Goal: Task Accomplishment & Management: Use online tool/utility

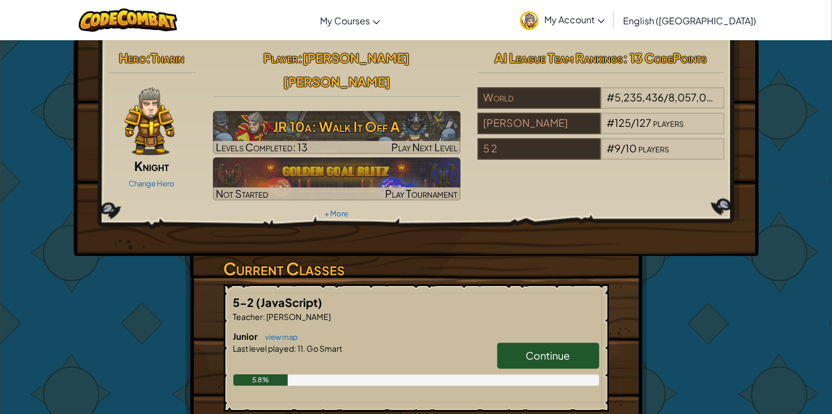
click at [513, 342] on link "Continue" at bounding box center [548, 355] width 102 height 26
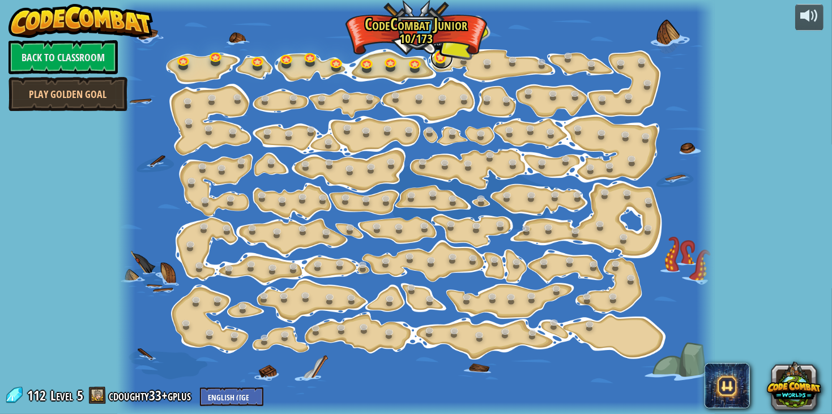
click at [436, 56] on link at bounding box center [441, 57] width 23 height 23
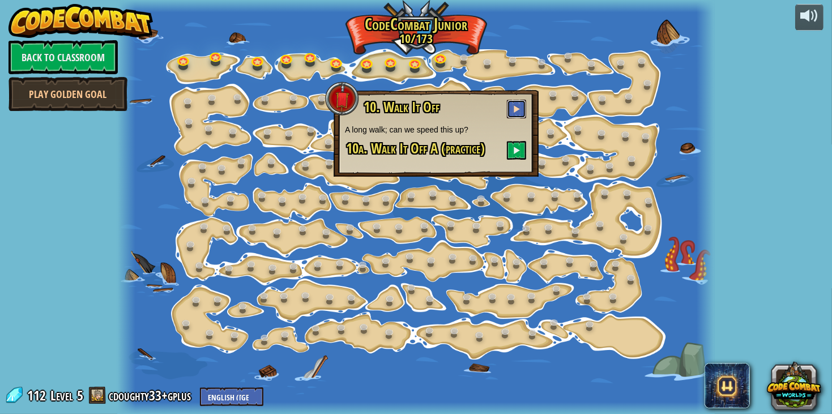
click at [515, 112] on span at bounding box center [516, 109] width 8 height 8
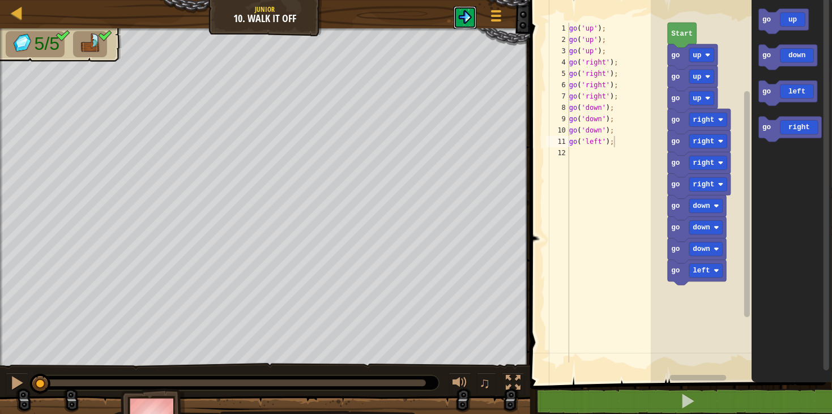
click at [456, 19] on button at bounding box center [464, 17] width 23 height 23
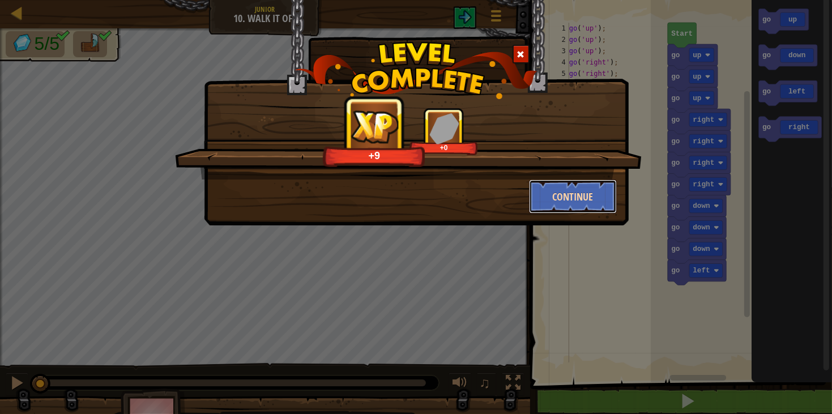
click at [570, 207] on button "Continue" at bounding box center [573, 196] width 88 height 34
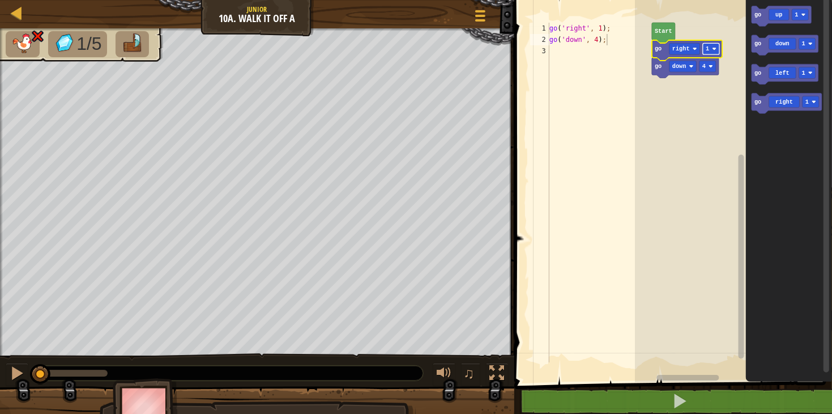
click at [709, 46] on rect "Blockly Workspace" at bounding box center [711, 48] width 16 height 11
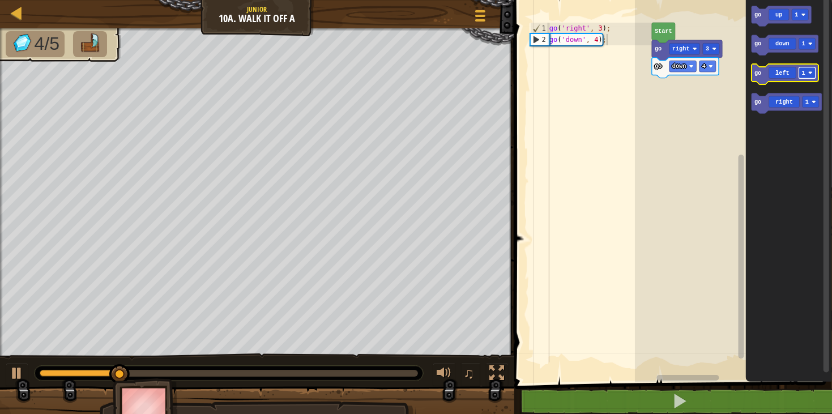
click at [810, 71] on g "1" at bounding box center [807, 72] width 16 height 11
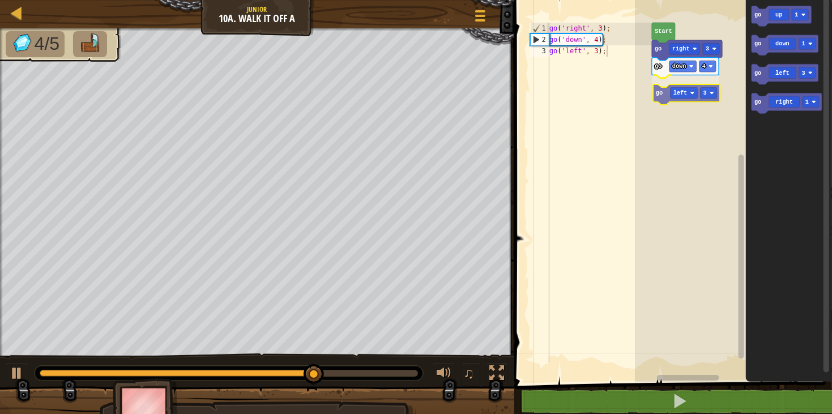
click at [653, 95] on div "Start go down 4 go left 3 go right 3 go up 1 go down 1 go left 3 go right 1 go …" at bounding box center [733, 188] width 197 height 388
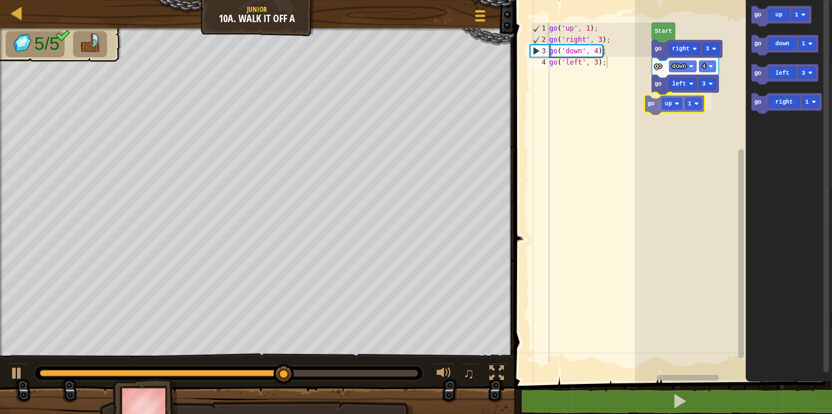
click at [657, 104] on div "go left 3 go up 1 go down 4 go right 3 Start go up 1 go down 1 go left 3 go rig…" at bounding box center [733, 188] width 197 height 388
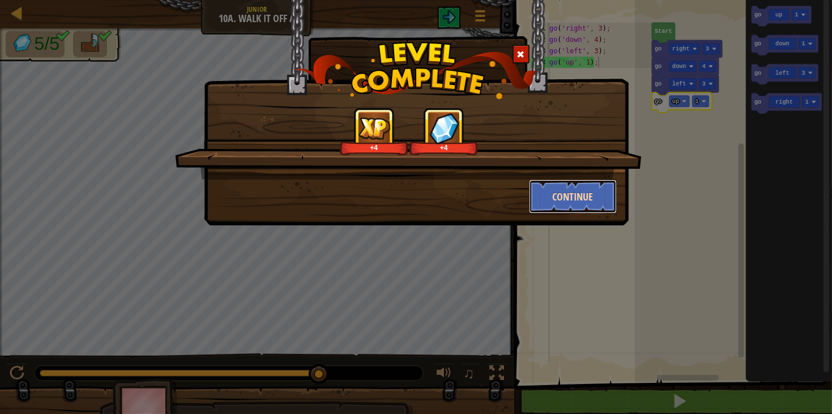
click at [589, 198] on button "Continue" at bounding box center [573, 196] width 88 height 34
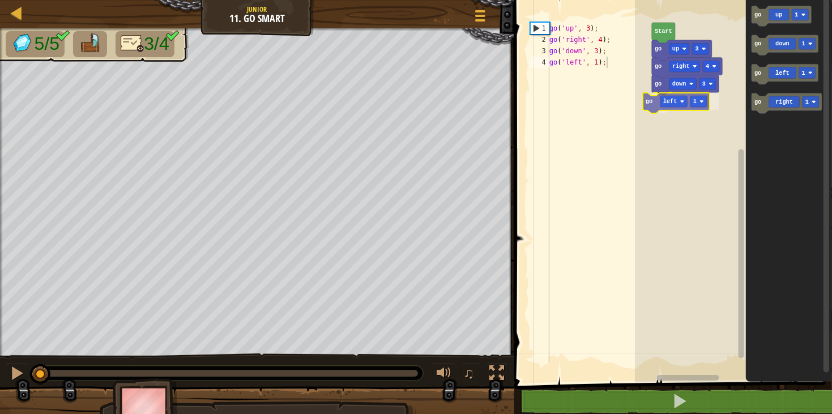
click at [658, 101] on div "go down 3 go left 1 go right 4 go up 3 Start go up 1 go down 1 go left 1 go rig…" at bounding box center [733, 188] width 197 height 388
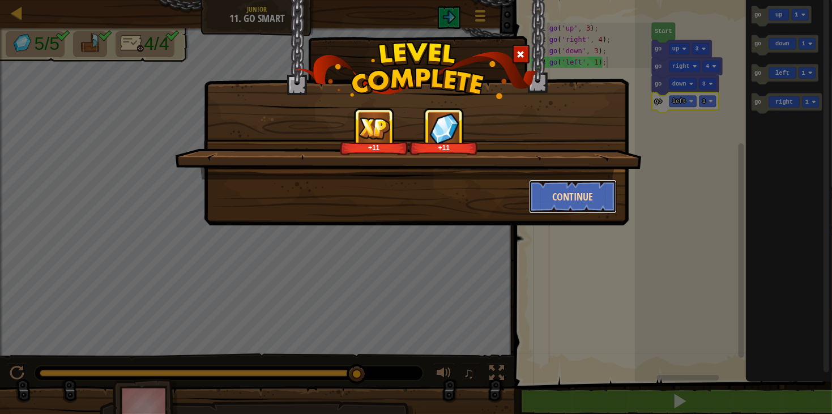
click at [593, 186] on button "Continue" at bounding box center [573, 196] width 88 height 34
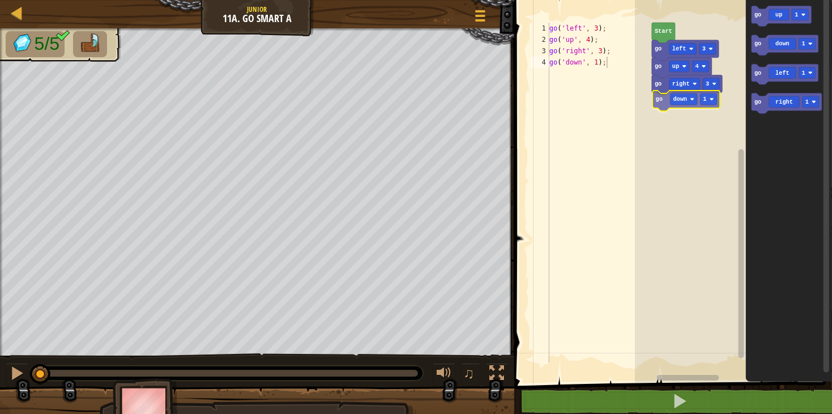
click at [682, 100] on div "go right 3 go down 1 go up 4 go left 3 Start go up 1 go down 1 go left 1 go rig…" at bounding box center [733, 188] width 197 height 388
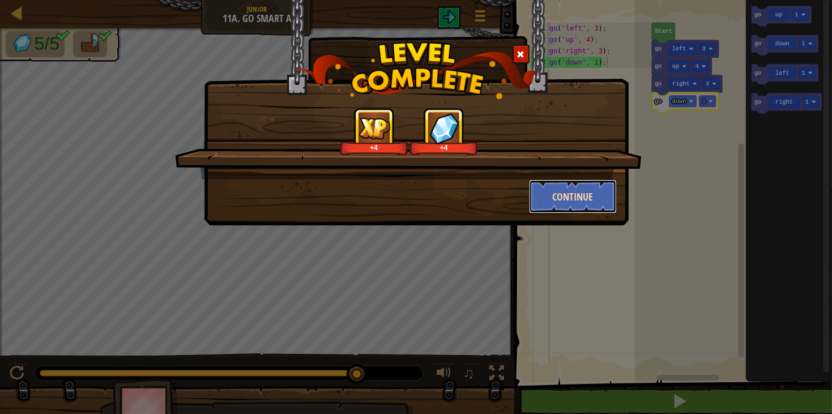
click at [553, 181] on button "Continue" at bounding box center [573, 196] width 88 height 34
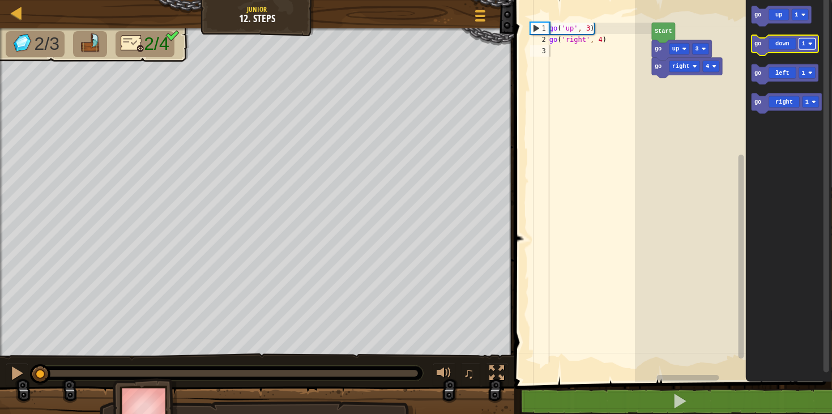
click at [804, 42] on text "1" at bounding box center [803, 43] width 3 height 7
click at [750, 78] on icon "go up 1 go down 3 go left 1 go right 1" at bounding box center [789, 188] width 86 height 388
click at [806, 72] on rect "Blockly Workspace" at bounding box center [807, 72] width 16 height 11
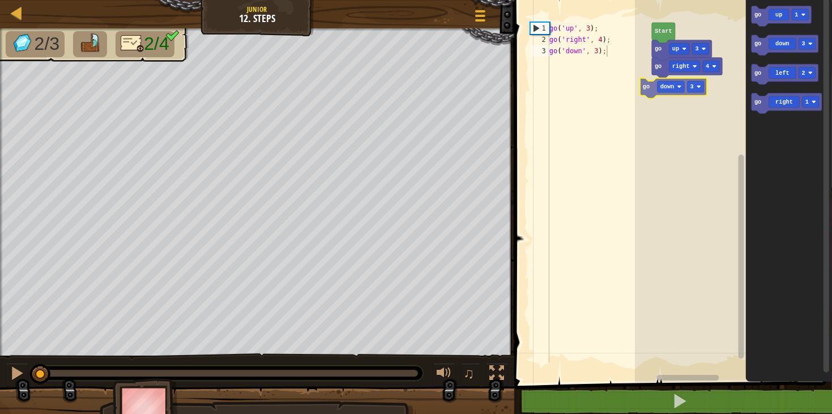
click at [644, 87] on div "go right 4 go up 3 Start go up 1 go down 3 go left 2 go right 1 go down 3" at bounding box center [733, 188] width 197 height 388
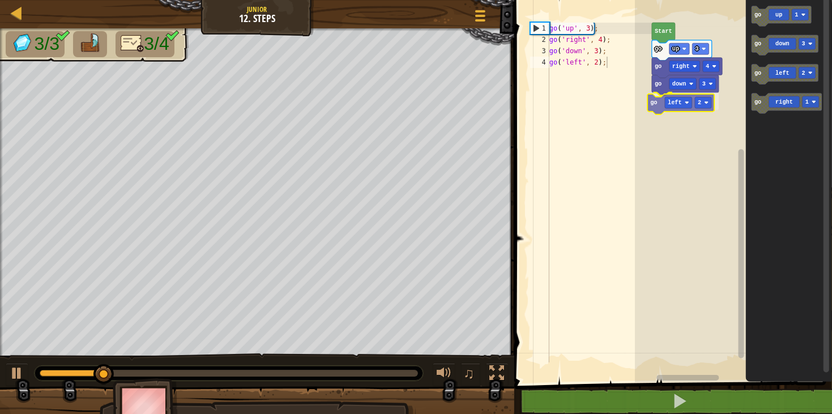
click at [663, 108] on div "go down 3 go left 2 go right 4 go up 3 Start go up 1 go down 3 go left 2 go rig…" at bounding box center [733, 188] width 197 height 388
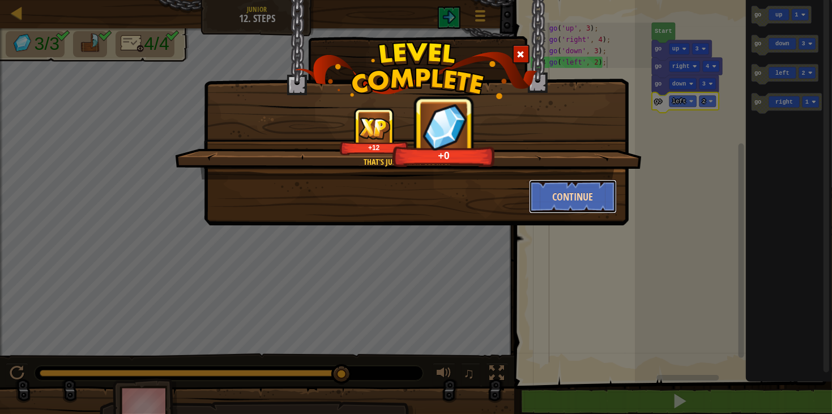
click at [566, 191] on button "Continue" at bounding box center [573, 196] width 88 height 34
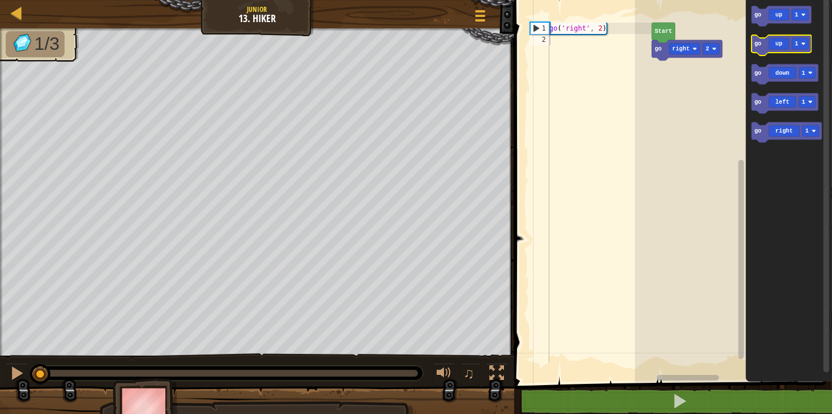
click at [810, 48] on icon "Blockly Workspace" at bounding box center [781, 45] width 60 height 20
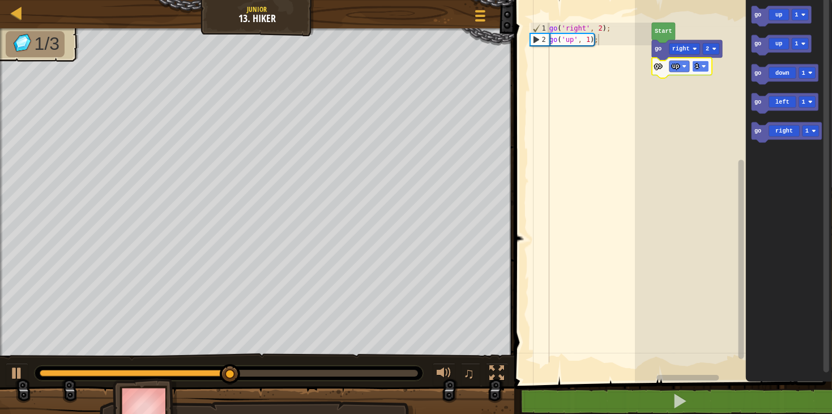
click at [703, 71] on rect "Blockly Workspace" at bounding box center [700, 66] width 16 height 11
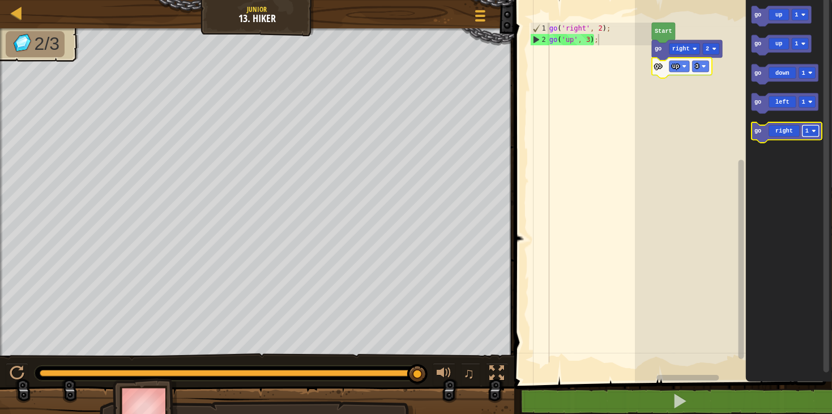
click at [815, 134] on g "1" at bounding box center [810, 131] width 16 height 11
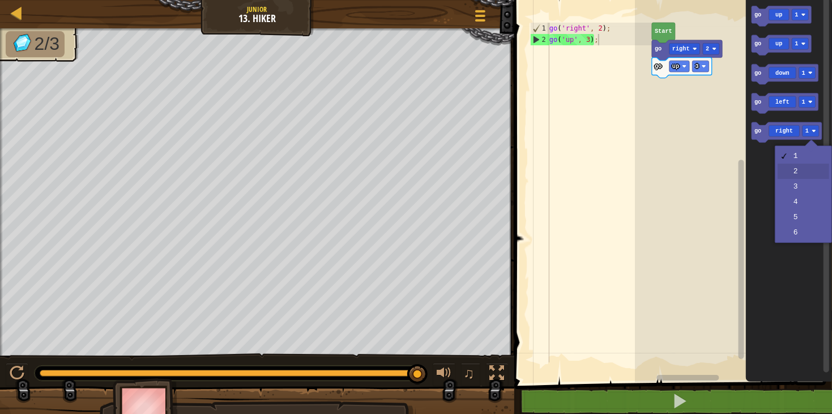
drag, startPoint x: 812, startPoint y: 165, endPoint x: 817, endPoint y: 155, distance: 11.4
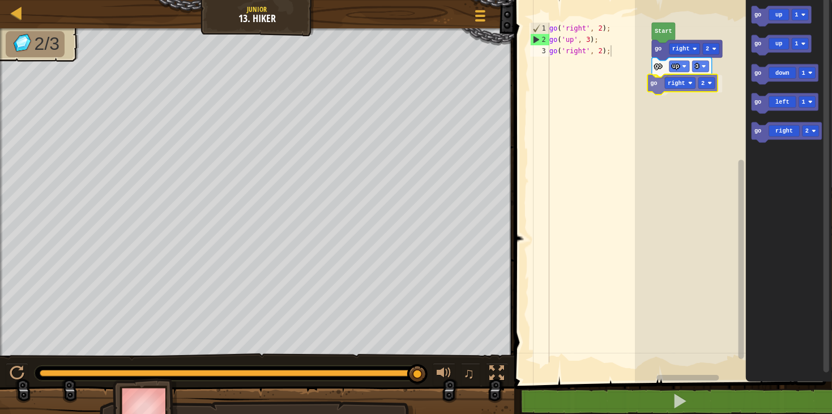
click at [660, 83] on div "Start go right 2 go up 3 go right 2 go up 1 go up 1 go down 1 go left 1 go righ…" at bounding box center [733, 188] width 197 height 388
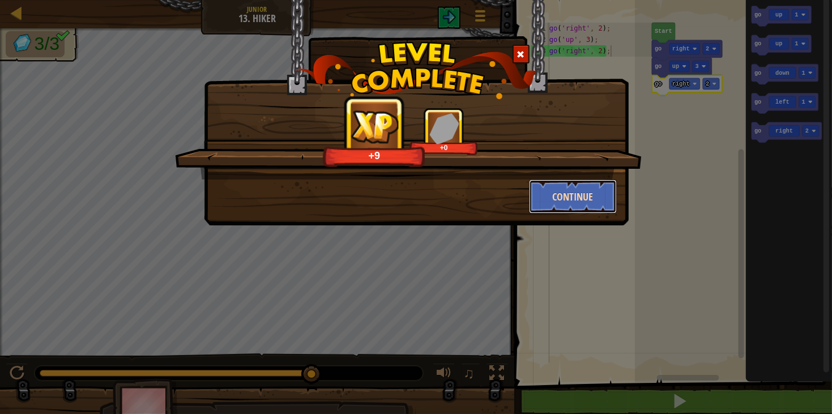
click at [566, 186] on button "Continue" at bounding box center [573, 196] width 88 height 34
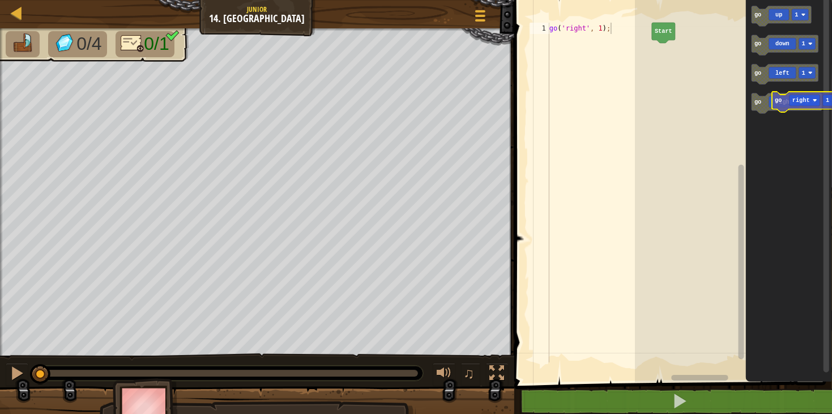
click at [777, 93] on g "go up 1 go down 1 go left 1 go right 1" at bounding box center [786, 60] width 70 height 108
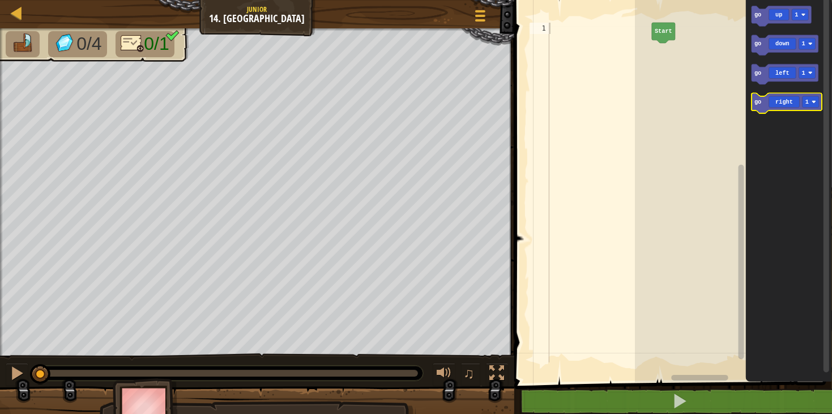
click at [820, 100] on icon "Blockly Workspace" at bounding box center [786, 103] width 70 height 20
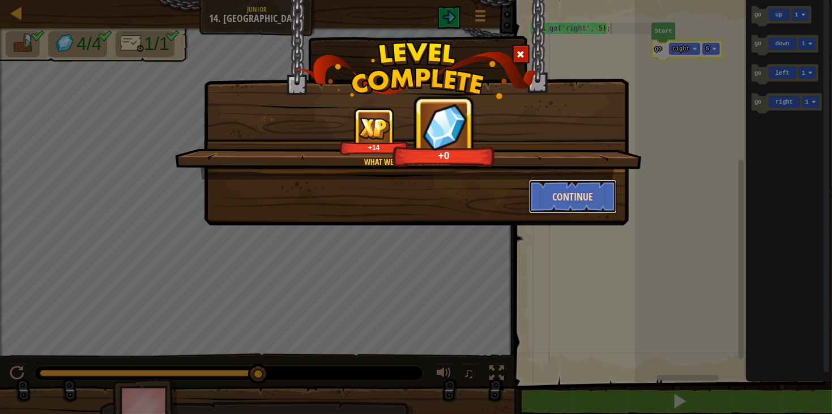
click at [579, 202] on button "Continue" at bounding box center [573, 196] width 88 height 34
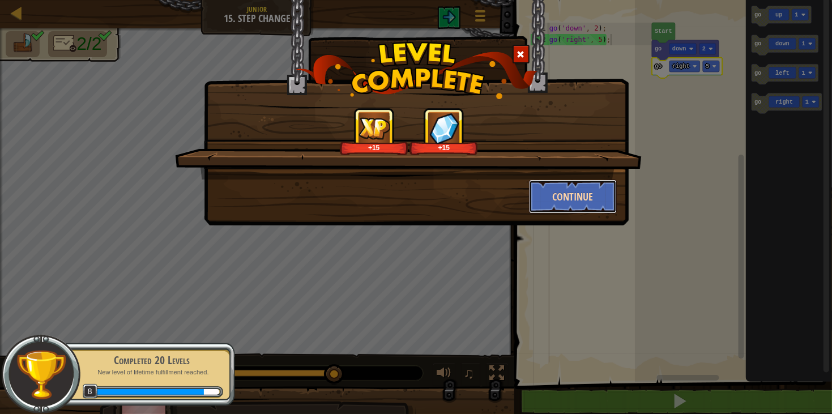
click at [573, 181] on button "Continue" at bounding box center [573, 196] width 88 height 34
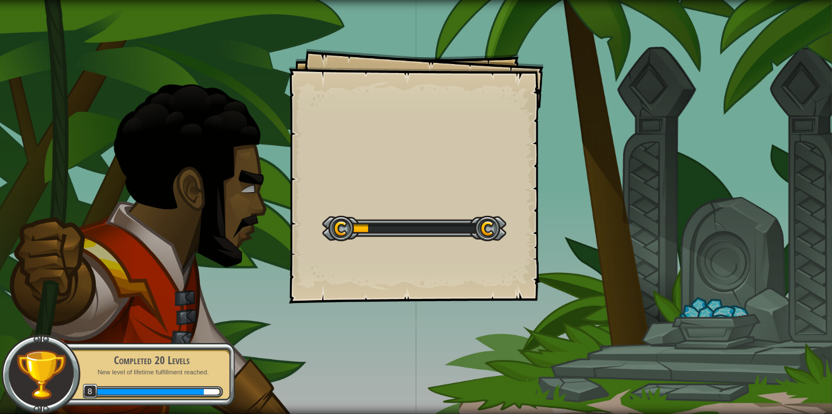
click at [573, 181] on div "Goals Start Level Error loading from server. Try refreshing the page. You'll ne…" at bounding box center [416, 207] width 832 height 414
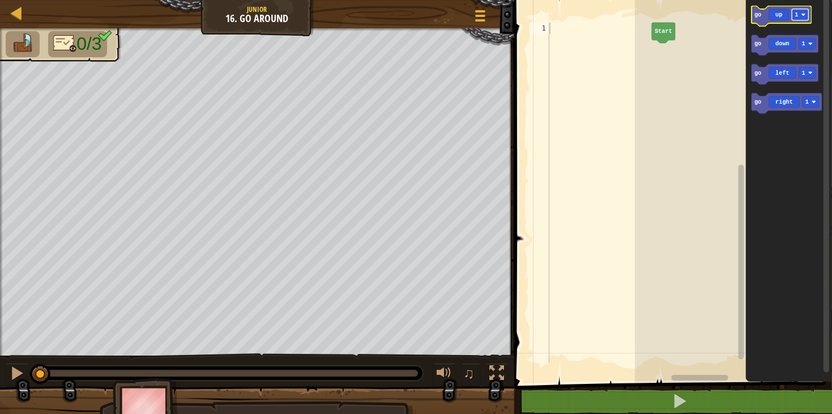
click at [797, 14] on text "1" at bounding box center [796, 14] width 3 height 7
click at [816, 102] on rect "Blockly Workspace" at bounding box center [810, 101] width 16 height 11
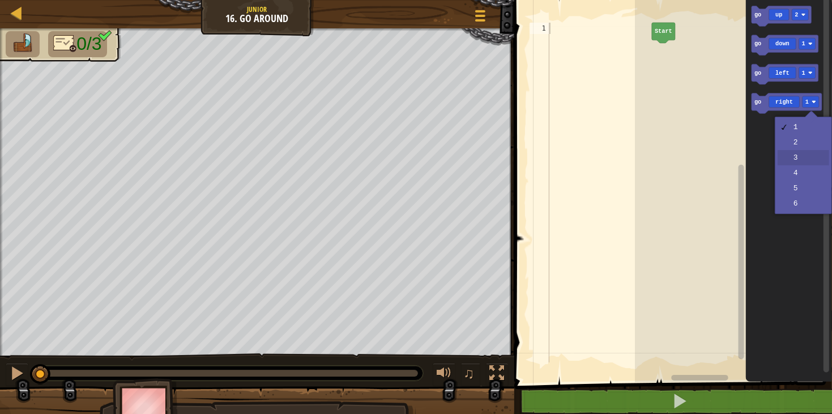
drag, startPoint x: 791, startPoint y: 156, endPoint x: 799, endPoint y: 150, distance: 9.7
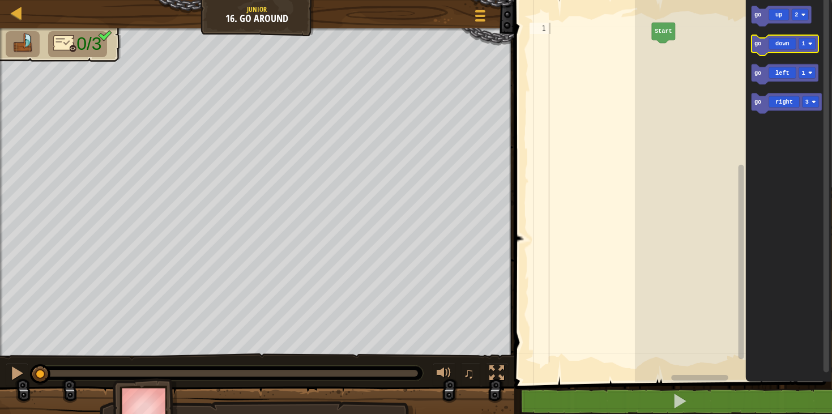
click at [770, 43] on icon "Blockly Workspace" at bounding box center [784, 45] width 67 height 20
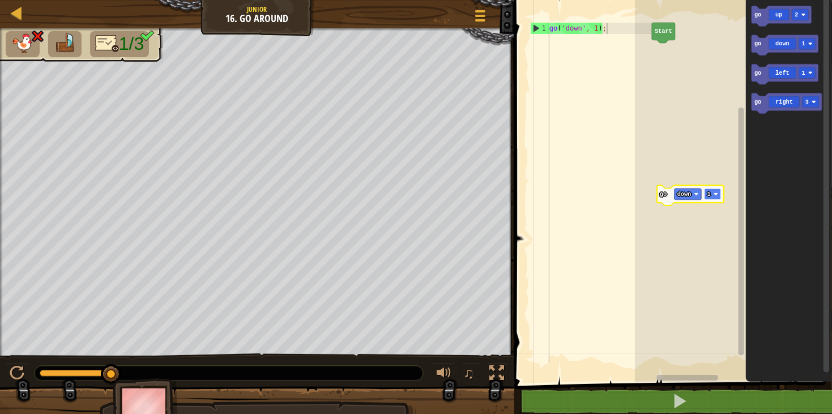
click at [713, 195] on image "Blockly Workspace" at bounding box center [715, 194] width 5 height 5
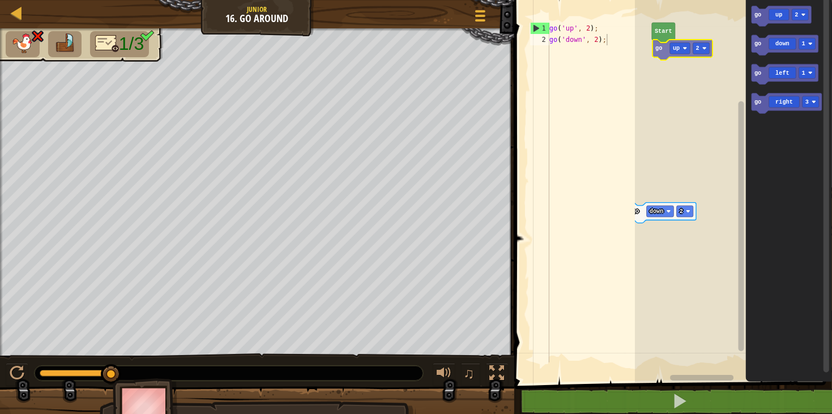
click at [674, 52] on div "Start go up 2 go down 2 go up 2 go down 1 go left 1 go right 3 go up 2" at bounding box center [733, 188] width 197 height 388
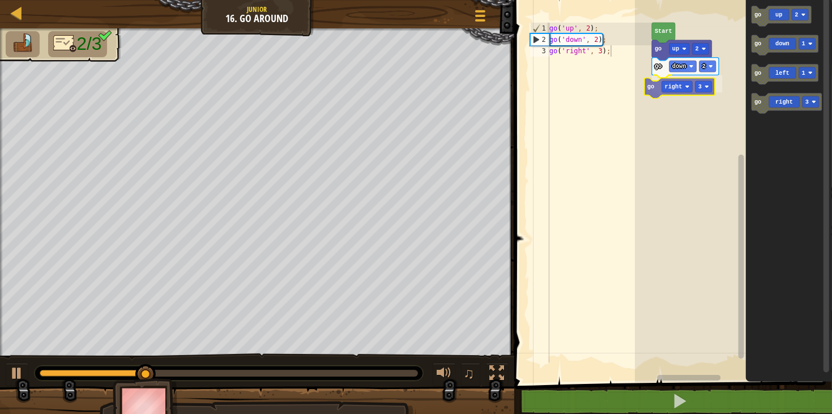
click at [654, 75] on div "go down 2 go right 3 go up 2 Start go up 2 go down 1 go left 1 go right 3 go ri…" at bounding box center [733, 188] width 197 height 388
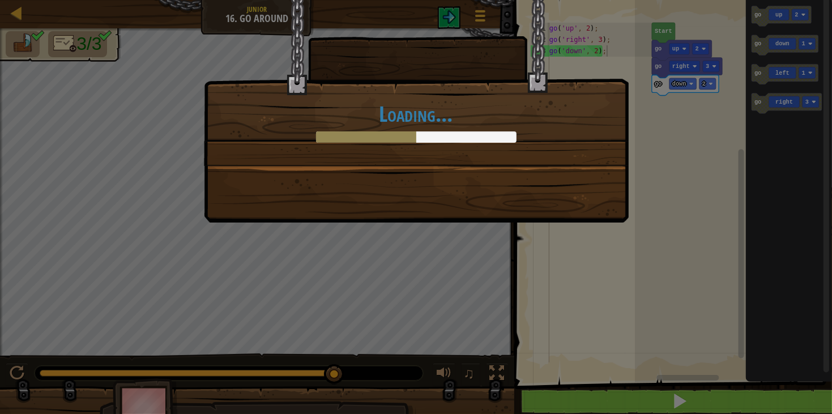
click at [674, 405] on div "Loading..." at bounding box center [416, 207] width 832 height 414
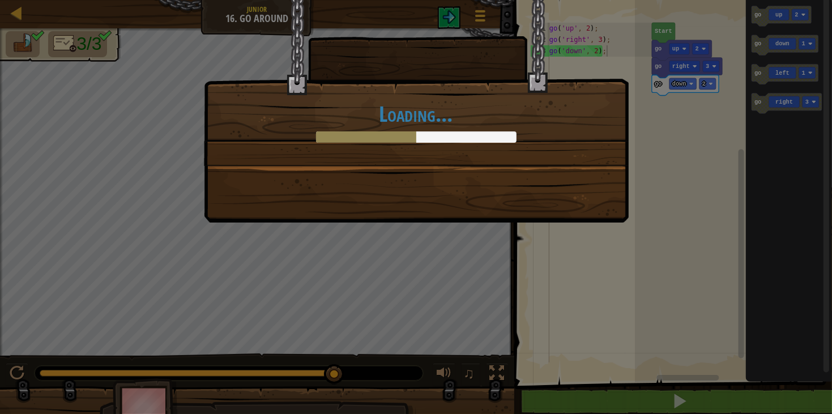
click at [696, 402] on div "Loading..." at bounding box center [416, 207] width 832 height 414
drag, startPoint x: 696, startPoint y: 402, endPoint x: 701, endPoint y: 399, distance: 6.1
click at [699, 400] on div "Loading..." at bounding box center [416, 207] width 832 height 414
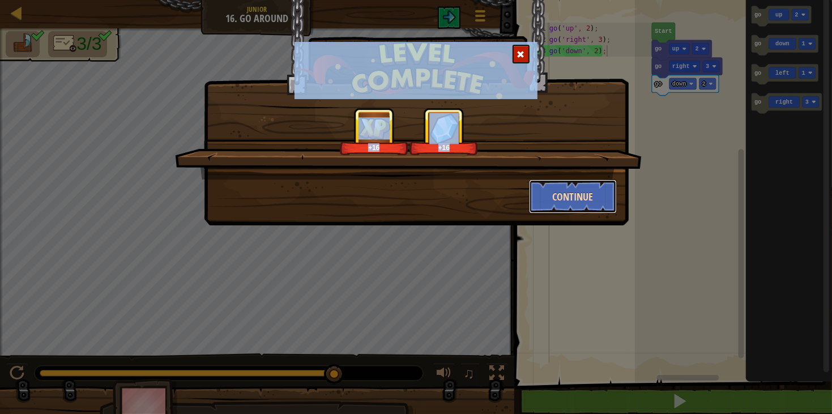
click at [567, 194] on button "Continue" at bounding box center [573, 196] width 88 height 34
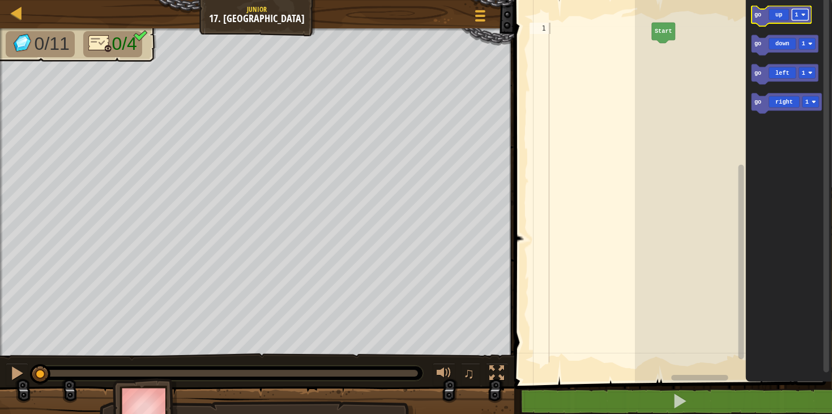
click at [800, 16] on rect "Blockly Workspace" at bounding box center [800, 14] width 16 height 11
click at [807, 100] on text "1" at bounding box center [806, 102] width 3 height 7
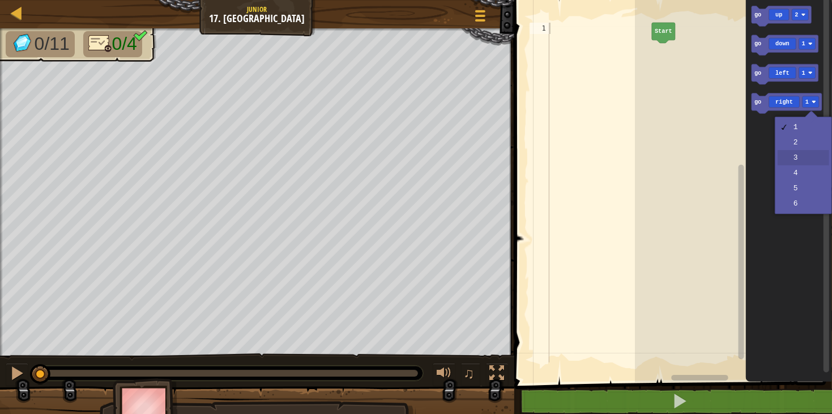
drag, startPoint x: 789, startPoint y: 156, endPoint x: 789, endPoint y: 149, distance: 6.8
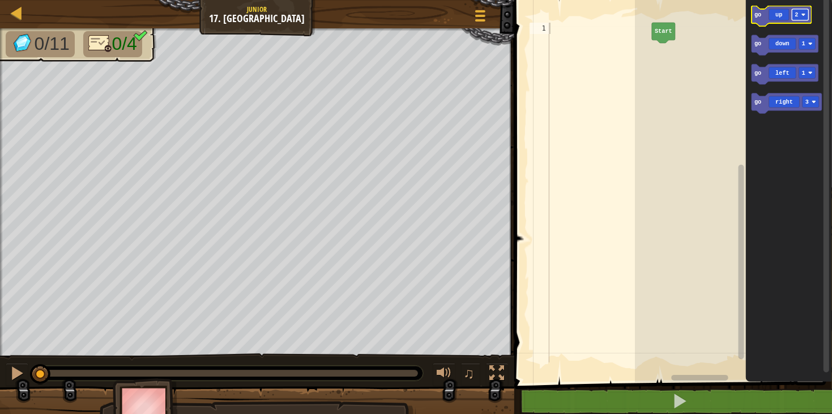
click at [799, 11] on rect "Blockly Workspace" at bounding box center [800, 14] width 16 height 11
click at [791, 40] on icon "Blockly Workspace" at bounding box center [784, 45] width 67 height 20
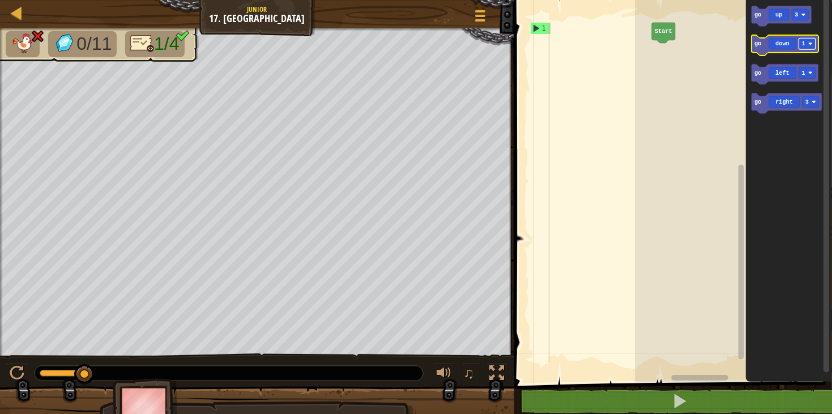
click at [807, 40] on rect "Blockly Workspace" at bounding box center [807, 43] width 16 height 11
click at [802, 74] on text "1" at bounding box center [803, 73] width 3 height 7
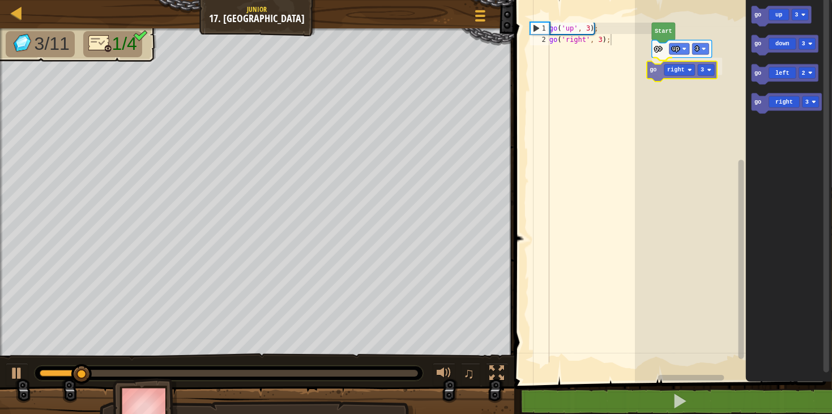
click at [655, 66] on div "Start go up 3 go right 3 go up 3 go down 3 go left 2 go right 3 go right 3" at bounding box center [733, 188] width 197 height 388
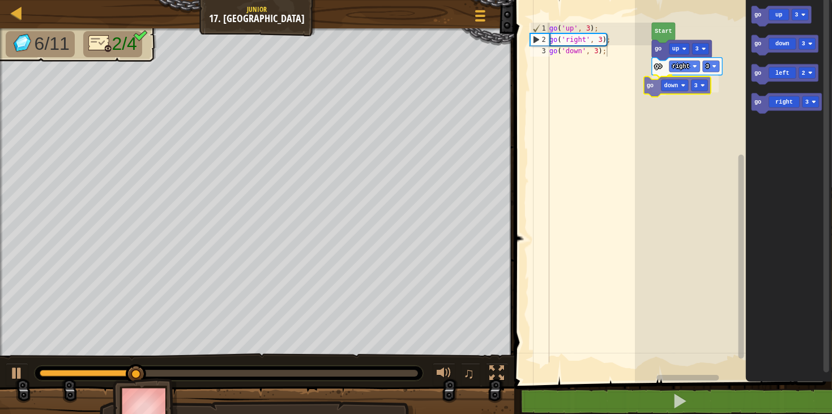
click at [649, 87] on div "Start go up 3 go right 3 go down 3 go up 3 go down 3 go left 2 go right 3 go do…" at bounding box center [733, 188] width 197 height 388
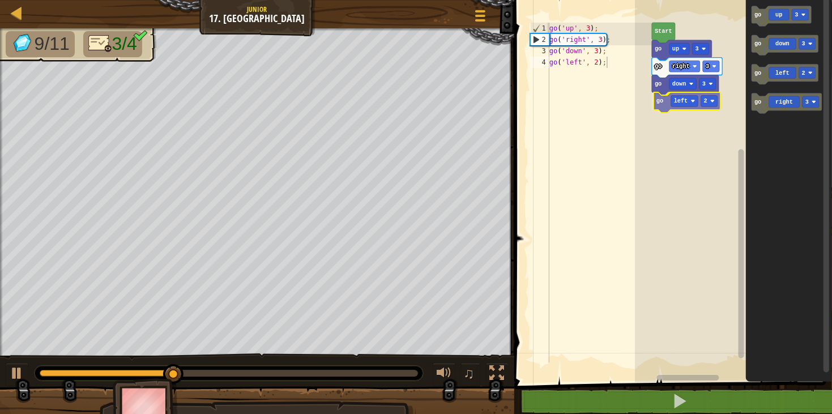
click at [655, 100] on div "Start go up 3 go right 3 go down 3 go left 2 go up 3 go down 3 go left 2 go rig…" at bounding box center [733, 188] width 197 height 388
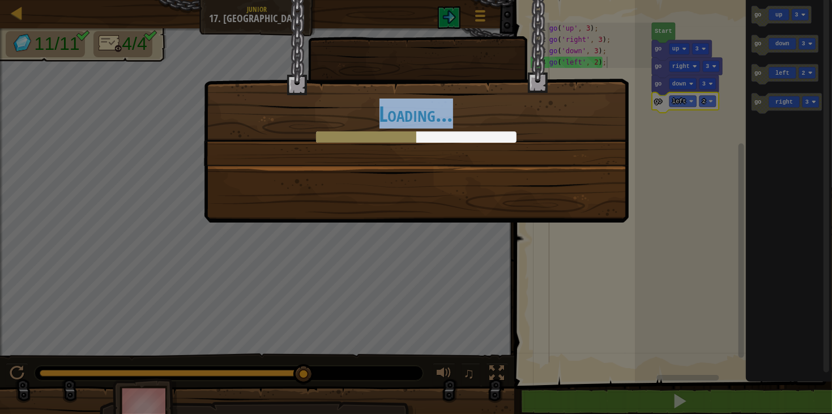
click at [678, 390] on div "Loading..." at bounding box center [416, 207] width 832 height 414
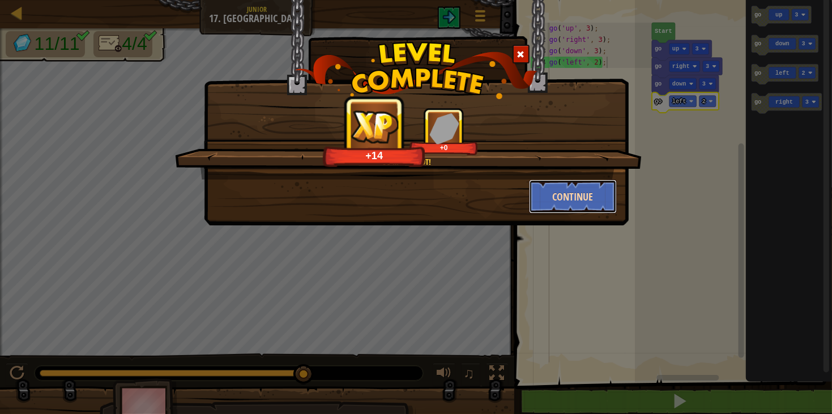
click at [585, 193] on button "Continue" at bounding box center [573, 196] width 88 height 34
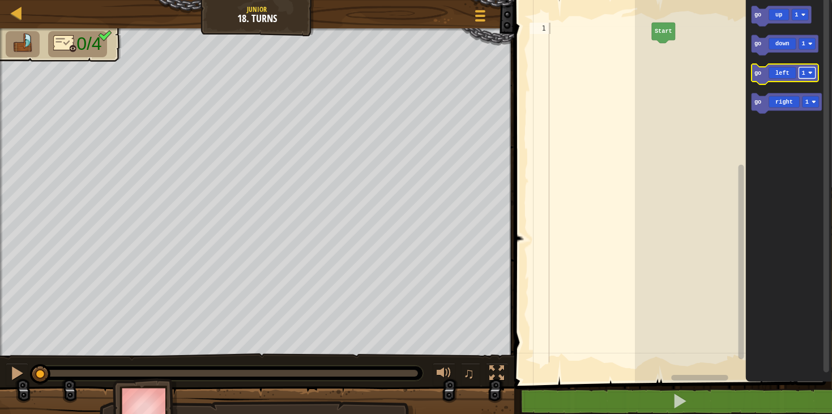
click at [806, 75] on rect "Blockly Workspace" at bounding box center [807, 72] width 16 height 11
click at [670, 62] on div "Start go up 1 go down 1 go left 3 go right 1 go left 3" at bounding box center [733, 188] width 197 height 388
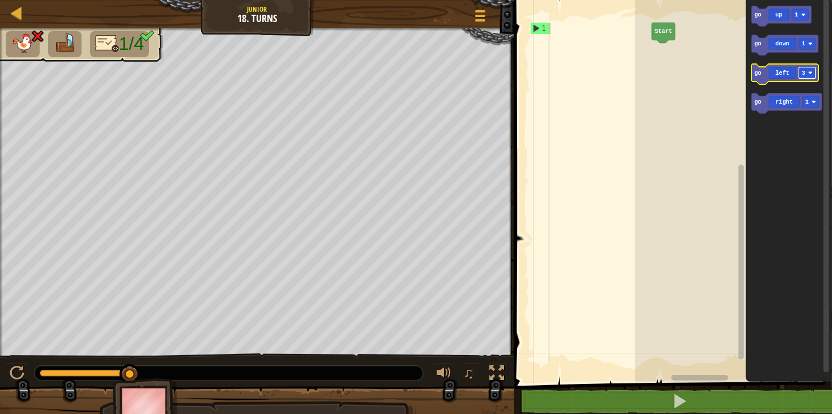
click at [811, 74] on image "Blockly Workspace" at bounding box center [810, 73] width 5 height 5
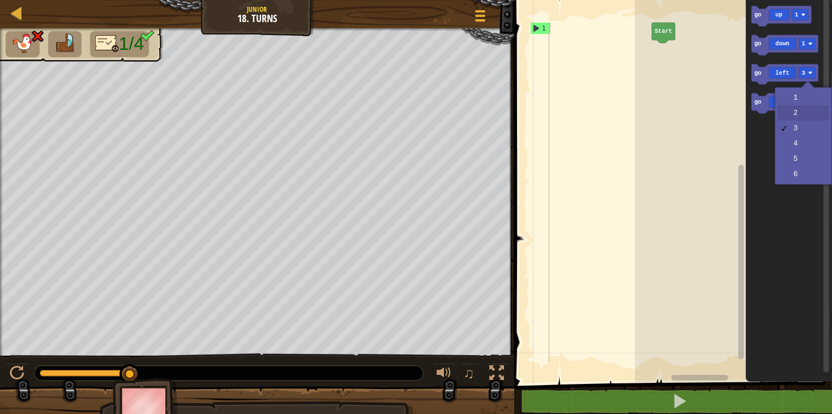
drag, startPoint x: 798, startPoint y: 105, endPoint x: 778, endPoint y: 80, distance: 32.6
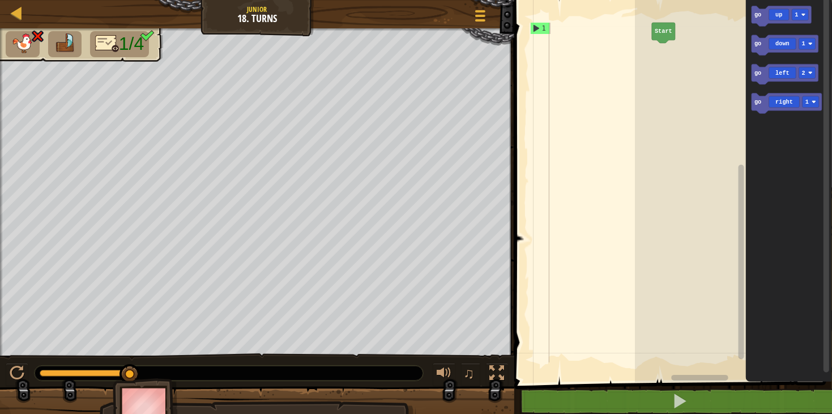
click at [762, 62] on icon "Blockly Workspace" at bounding box center [789, 188] width 86 height 388
click at [638, 54] on div "Start go left 2 go up 1 go down 1 go left 2 go right 1 go left 2" at bounding box center [733, 188] width 197 height 388
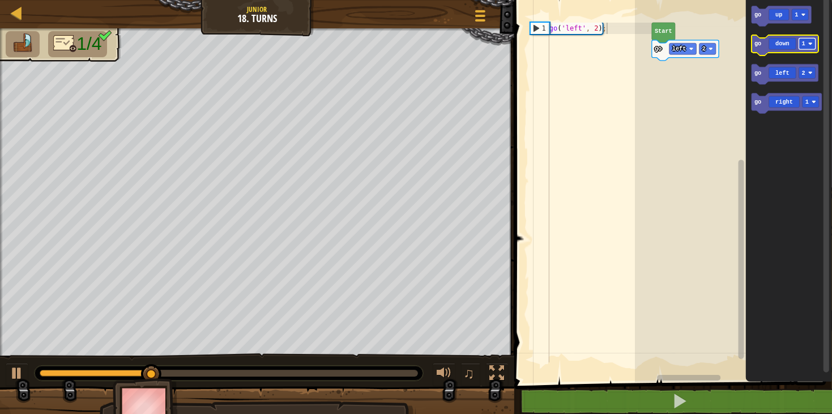
click at [811, 40] on rect "Blockly Workspace" at bounding box center [807, 43] width 16 height 11
click at [714, 83] on div "go left 2 Start go up 1 go down 2 go left 2 go right 1" at bounding box center [733, 188] width 197 height 388
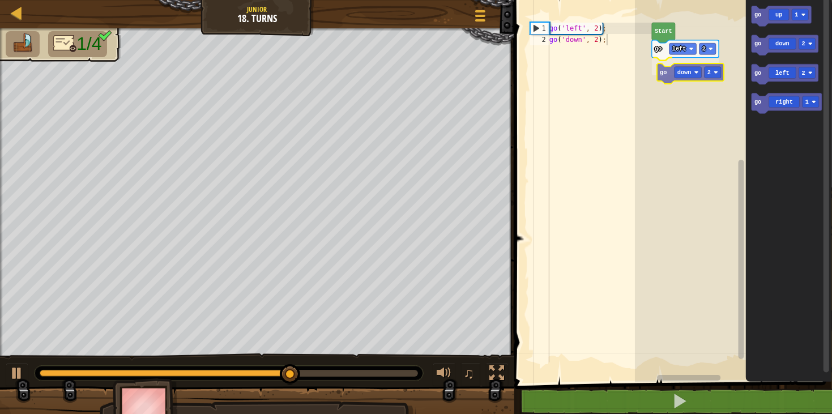
click at [670, 74] on div "Start go left 2 go down 2 go up 1 go down 2 go left 2 go right 1 go down 2" at bounding box center [733, 188] width 197 height 388
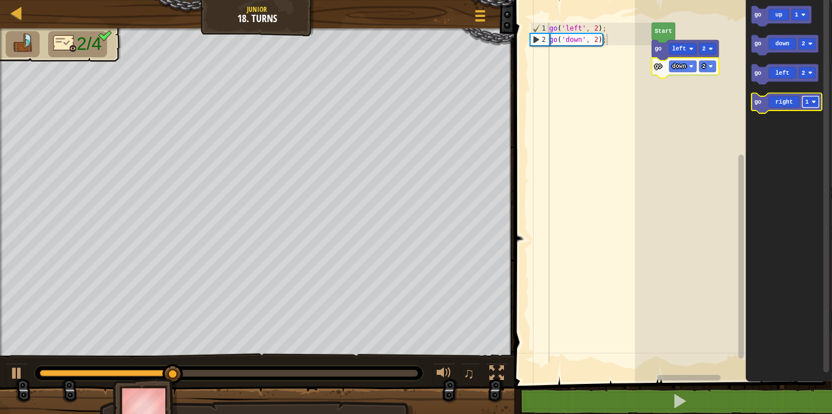
click at [813, 101] on image "Blockly Workspace" at bounding box center [814, 102] width 5 height 5
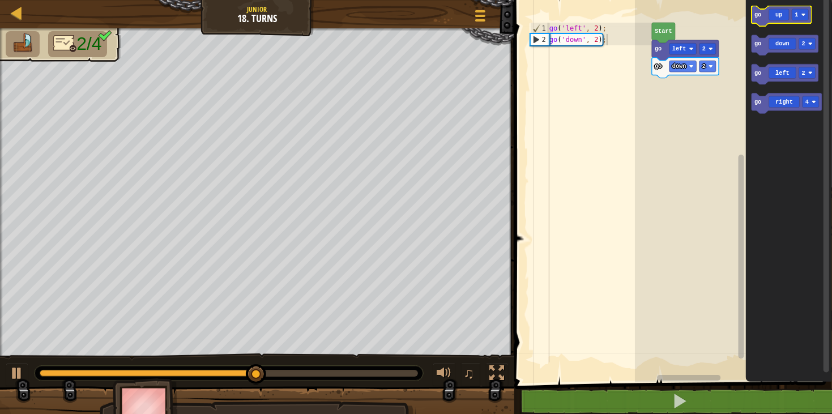
click at [770, 10] on icon "Blockly Workspace" at bounding box center [781, 16] width 60 height 20
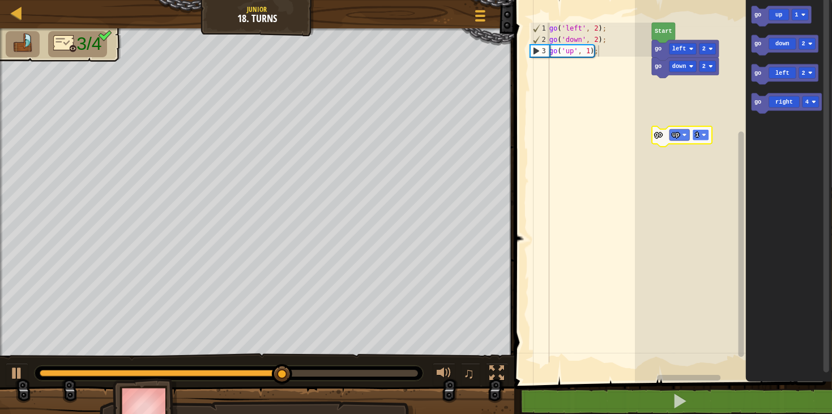
click at [704, 132] on rect "Blockly Workspace" at bounding box center [700, 134] width 16 height 11
click at [681, 165] on rect "Blockly Workspace" at bounding box center [677, 168] width 16 height 11
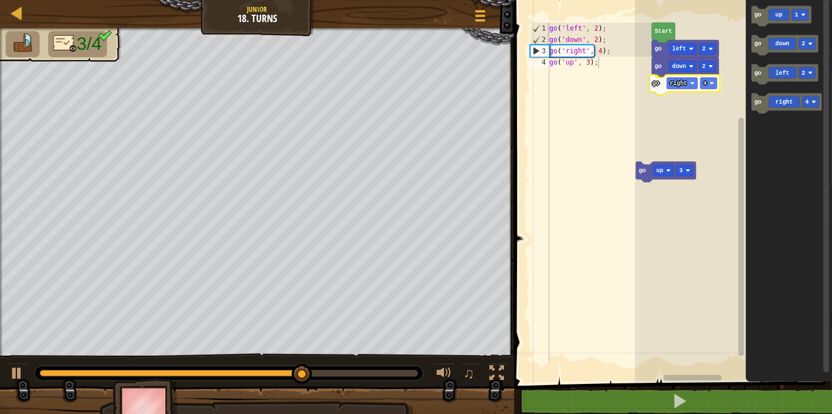
click at [656, 85] on div "go down 2 go right 4 go left 2 Start go up 3 go up 1 go down 2 go left 2 go rig…" at bounding box center [733, 188] width 197 height 388
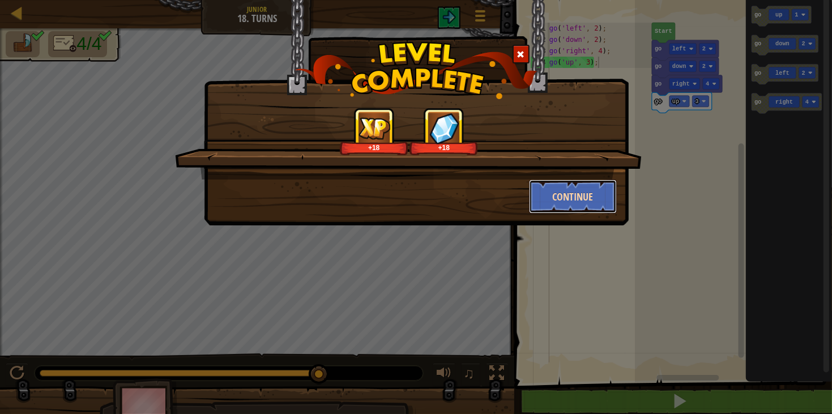
click at [577, 193] on button "Continue" at bounding box center [573, 196] width 88 height 34
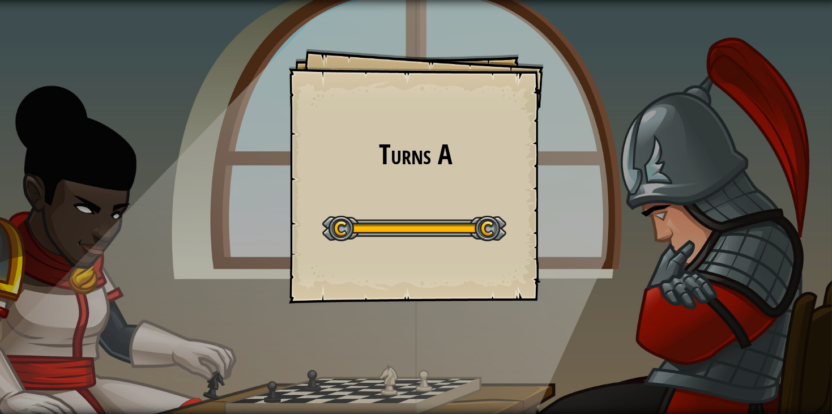
drag, startPoint x: 672, startPoint y: 208, endPoint x: 693, endPoint y: 171, distance: 42.6
click at [695, 172] on div "Turns A Goals Start Level Error loading from server. Try refreshing the page. Y…" at bounding box center [416, 207] width 832 height 414
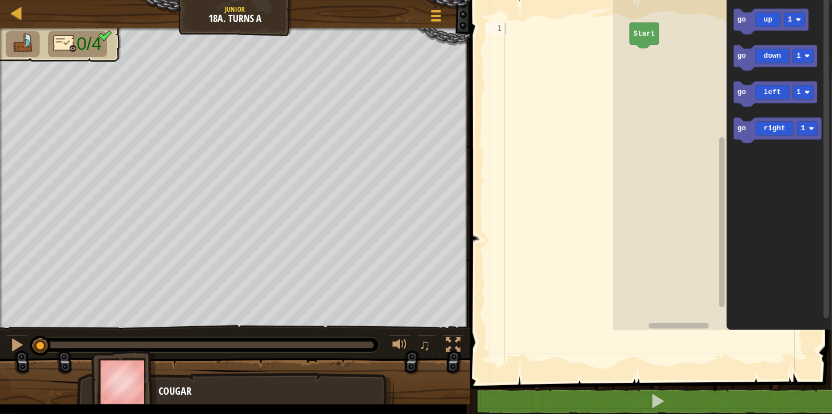
click at [606, 174] on div "1 ההההההההההההההההההההההההההההההההההההההההההההההההההההההההההההההההההההההההההההה…" at bounding box center [648, 211] width 365 height 410
click at [599, 177] on div at bounding box center [558, 204] width 112 height 362
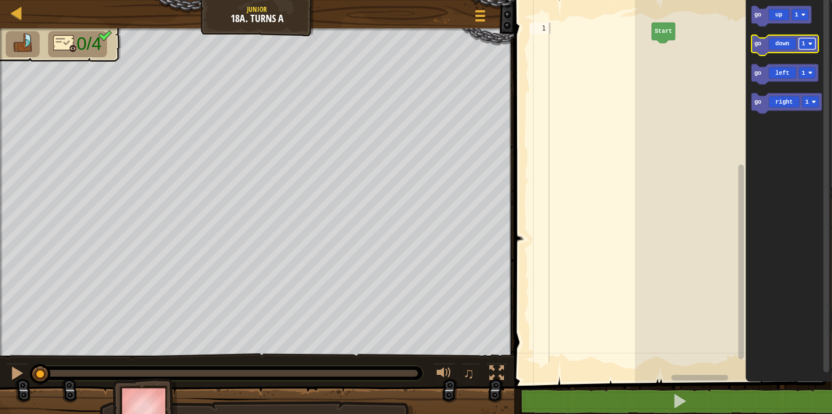
click at [809, 42] on image "Blockly Workspace" at bounding box center [810, 44] width 5 height 5
click at [806, 104] on text "1" at bounding box center [806, 102] width 3 height 7
click at [799, 12] on rect "Blockly Workspace" at bounding box center [800, 14] width 16 height 11
click at [803, 71] on text "1" at bounding box center [803, 73] width 3 height 7
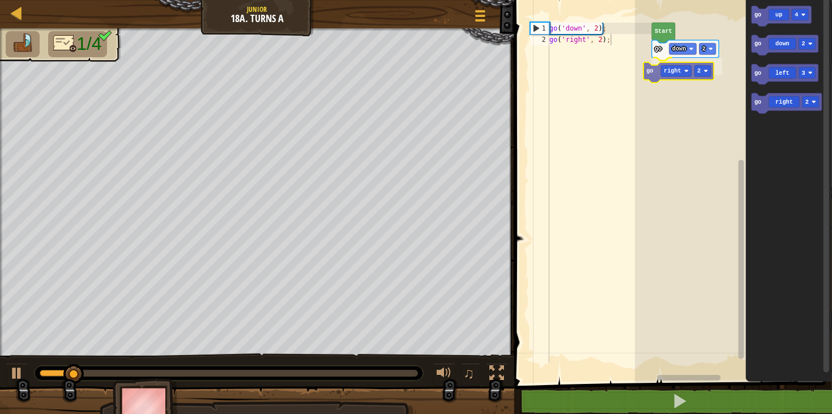
click at [658, 78] on div "go down 2 go right 2 Start go up 4 go down 2 go left 3 go right 2 go right 2" at bounding box center [733, 188] width 197 height 388
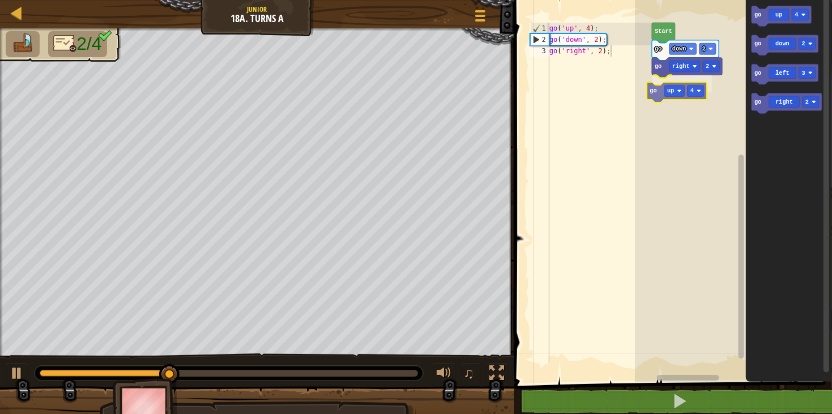
click at [648, 94] on div "go down 2 go right 2 go up 4 Start go up 4 go down 2 go left 3 go right 2 go up…" at bounding box center [733, 188] width 197 height 388
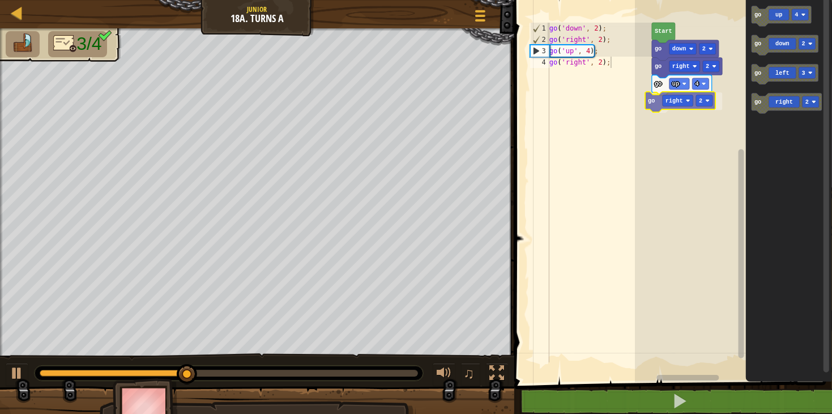
click at [654, 102] on div "go up 4 go right 2 go right 2 go down 2 Start go up 4 go down 2 go left 3 go ri…" at bounding box center [733, 188] width 197 height 388
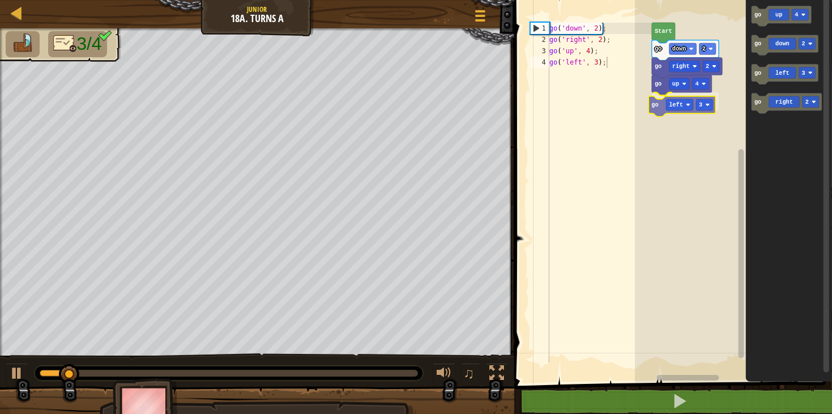
click at [658, 114] on div "Start go down 2 go right 2 go up 4 go left 3 go up 4 go down 2 go left 3 go rig…" at bounding box center [733, 188] width 197 height 388
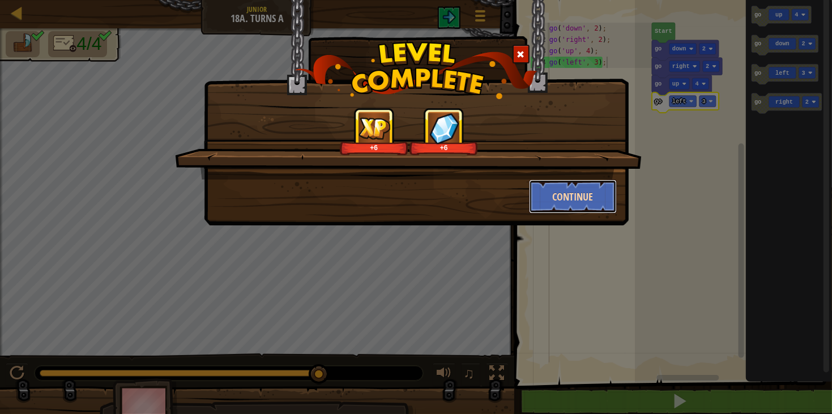
click at [598, 196] on button "Continue" at bounding box center [573, 196] width 88 height 34
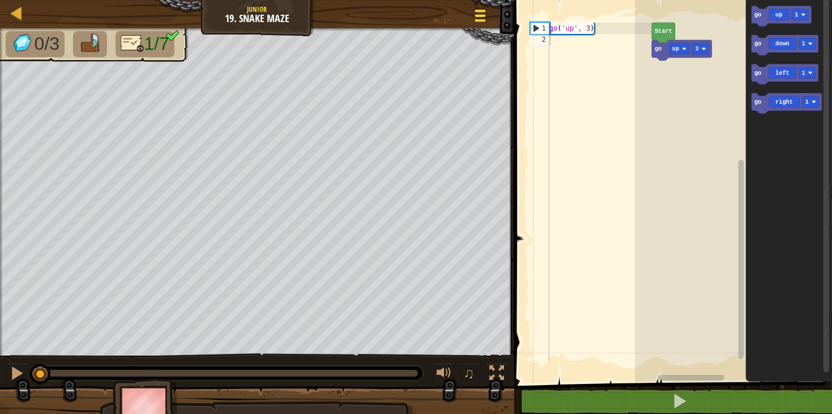
click at [482, 22] on div at bounding box center [479, 15] width 15 height 16
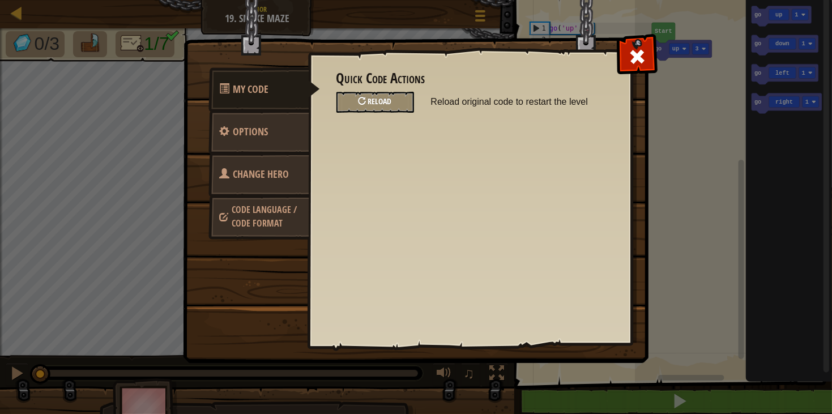
click at [373, 106] on div "Reload" at bounding box center [375, 102] width 78 height 21
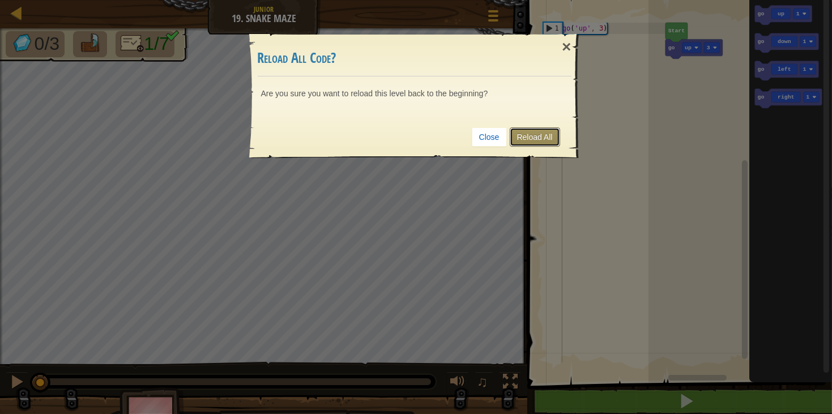
click at [539, 136] on link "Reload All" at bounding box center [534, 136] width 50 height 19
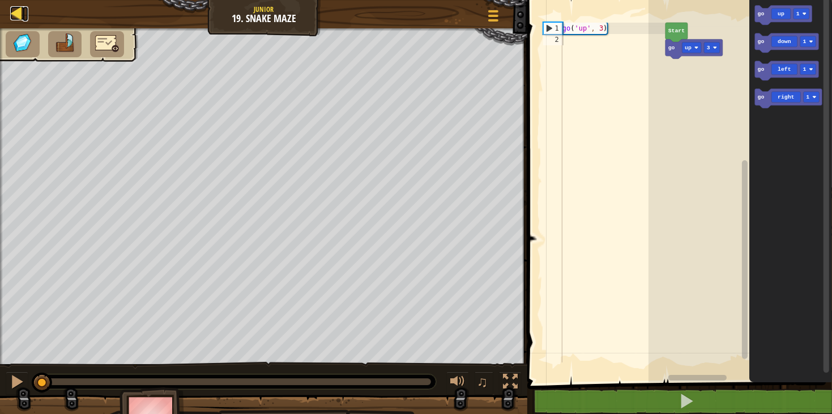
click at [18, 14] on div at bounding box center [17, 13] width 14 height 14
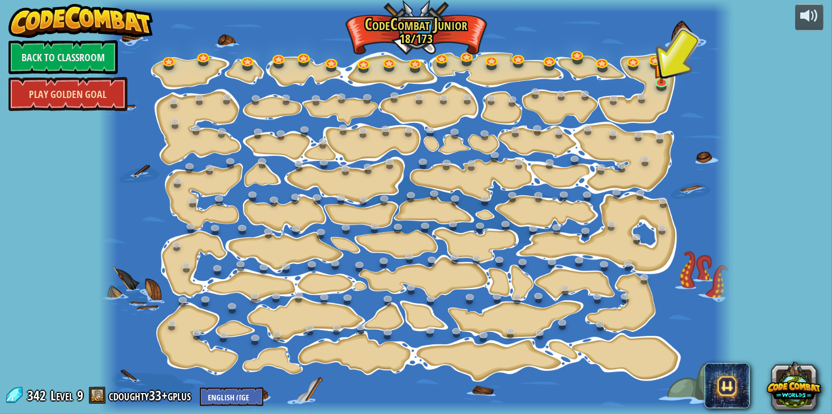
click at [86, 87] on link "Play Golden Goal" at bounding box center [67, 94] width 119 height 34
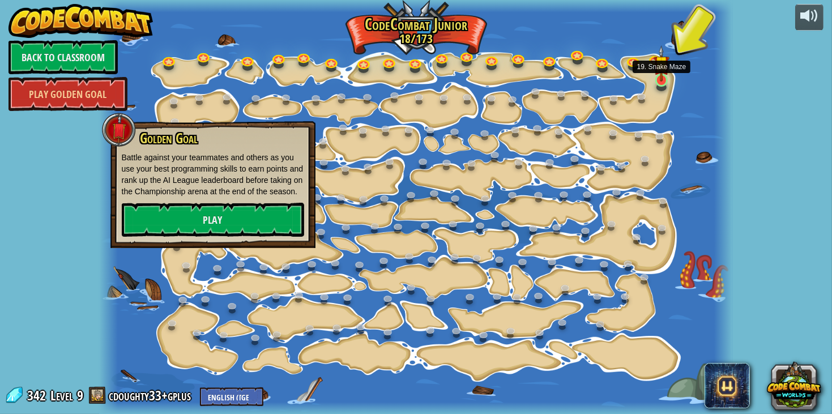
click at [663, 80] on img at bounding box center [661, 63] width 16 height 36
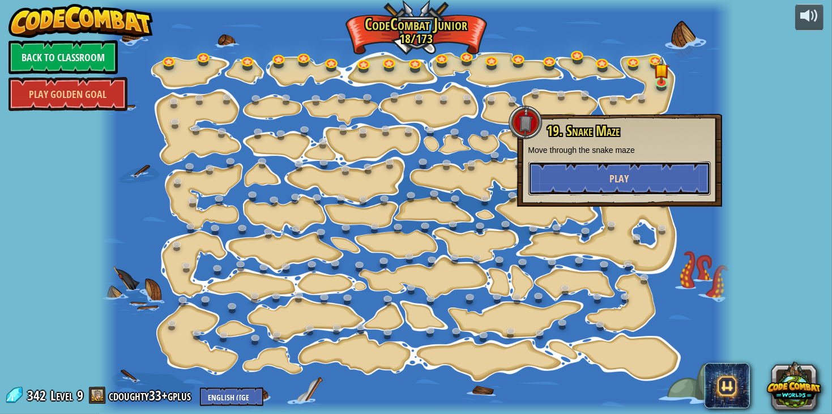
click at [631, 179] on button "Play" at bounding box center [619, 178] width 182 height 34
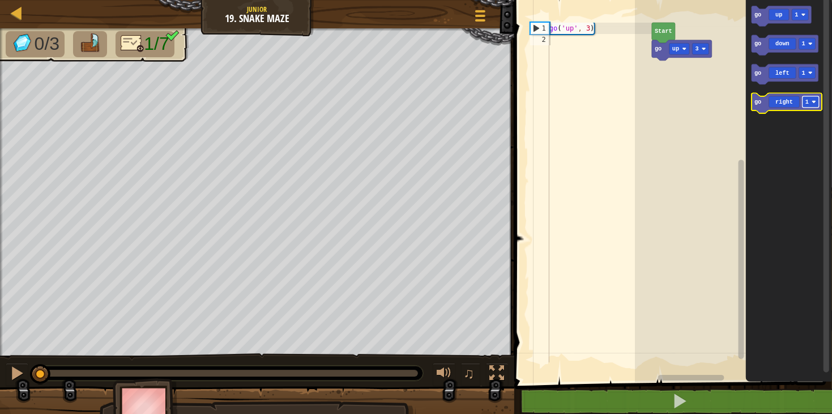
click at [804, 98] on rect "Blockly Workspace" at bounding box center [810, 101] width 16 height 11
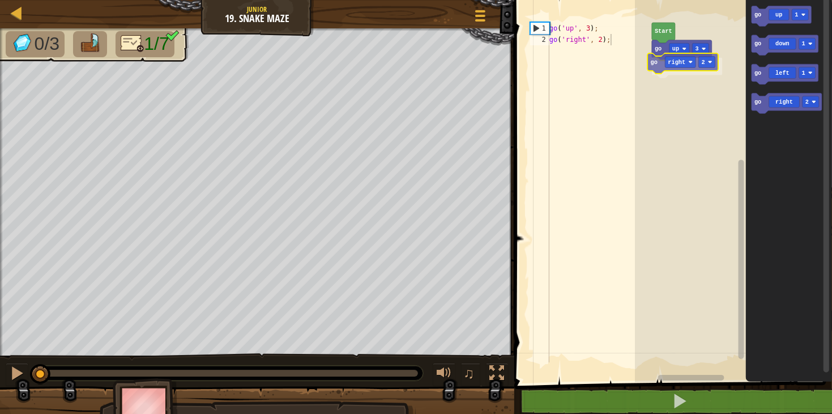
click at [659, 65] on div "go up 3 go right 2 Start go up 1 go down 1 go left 1 go right 2 go right 2" at bounding box center [733, 188] width 197 height 388
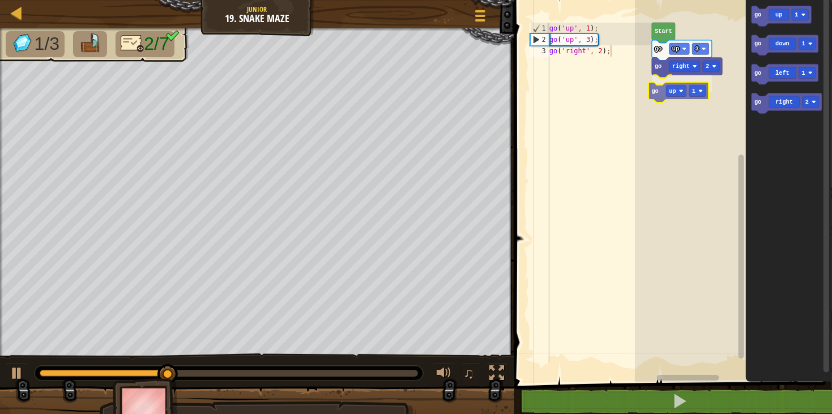
click at [651, 88] on div "go up 3 go right 2 go up 1 Start go up 1 go down 1 go left 1 go right 2 go up 1" at bounding box center [733, 188] width 197 height 388
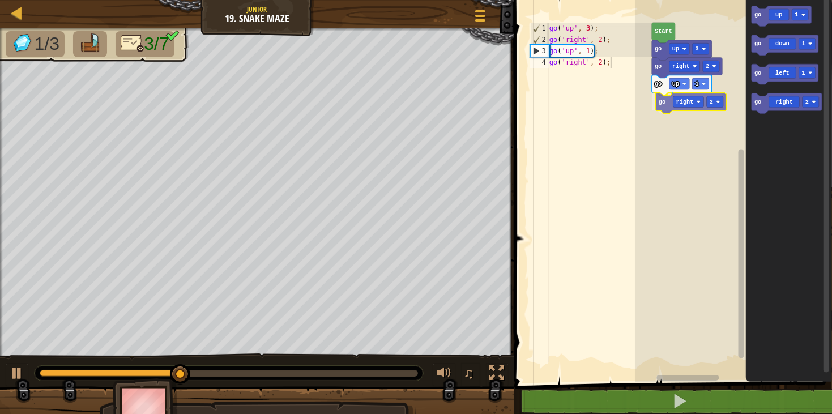
click at [673, 101] on div "go up 3 go right 2 go up 1 go right 2 Start go up 1 go down 1 go left 1 go righ…" at bounding box center [733, 188] width 197 height 388
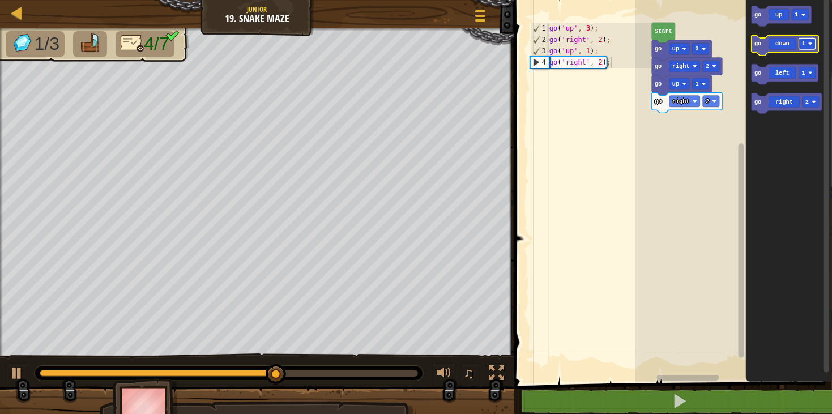
click at [803, 44] on text "1" at bounding box center [803, 43] width 3 height 7
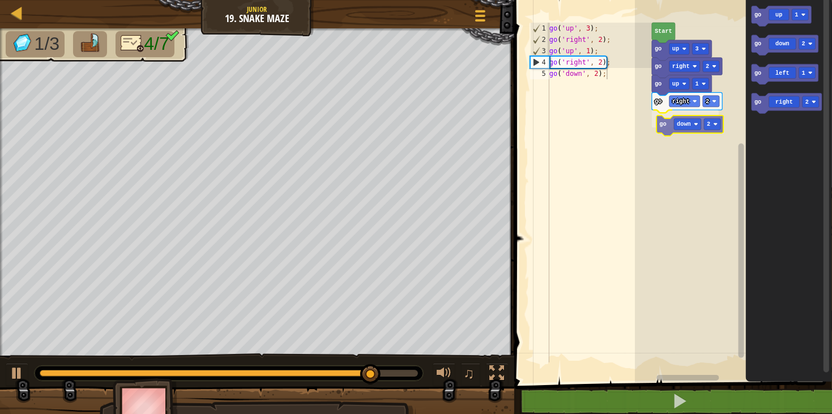
click at [659, 131] on div "go up 3 go right 2 go up 1 go right 2 go down 2 Start go up 1 go down 2 go left…" at bounding box center [733, 188] width 197 height 388
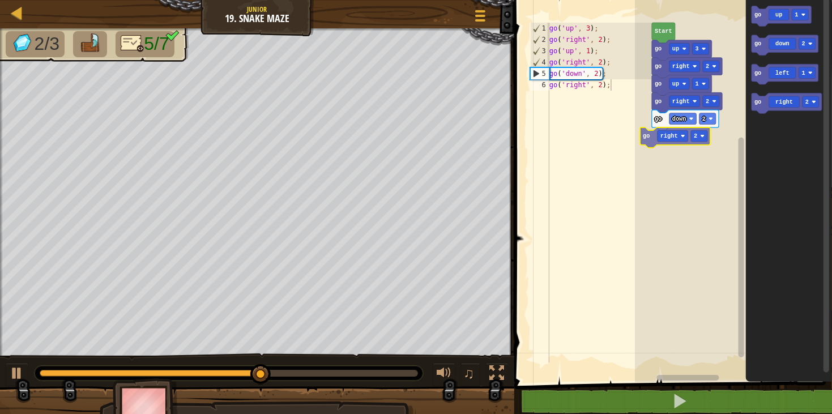
click at [653, 136] on div "go down 2 go right 2 go up 1 go right 2 go up 3 Start go right 2 go up 1 go dow…" at bounding box center [733, 188] width 197 height 388
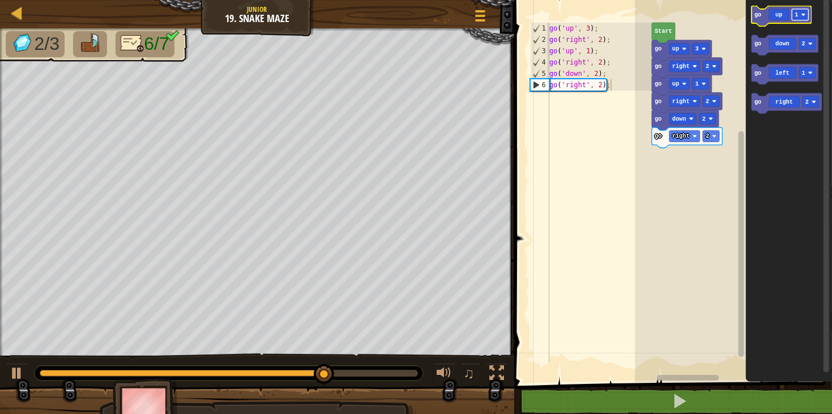
click at [800, 18] on rect "Blockly Workspace" at bounding box center [800, 14] width 16 height 11
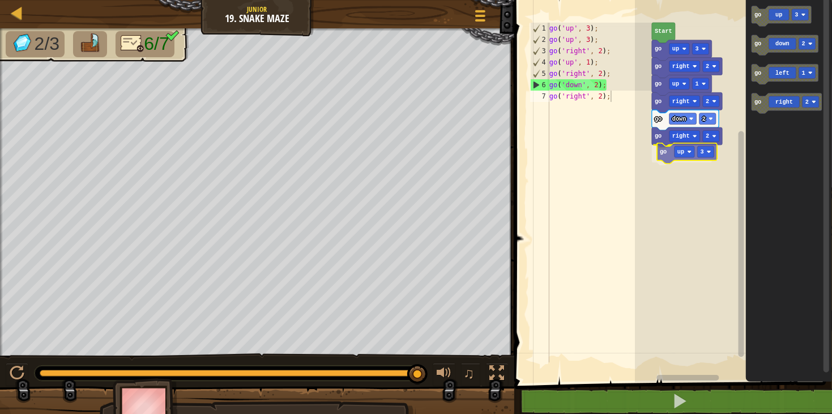
click at [661, 150] on div "go down 2 go right 2 go up 3 go right 2 go up 1 go right 2 go up 3 Start go up …" at bounding box center [733, 188] width 197 height 388
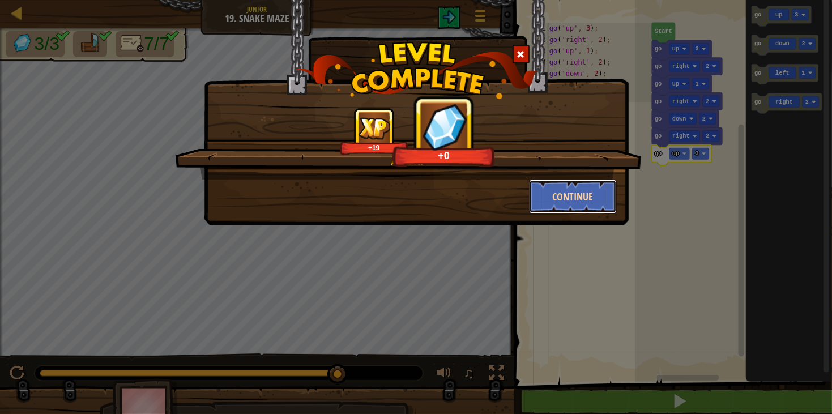
click at [566, 204] on button "Continue" at bounding box center [573, 196] width 88 height 34
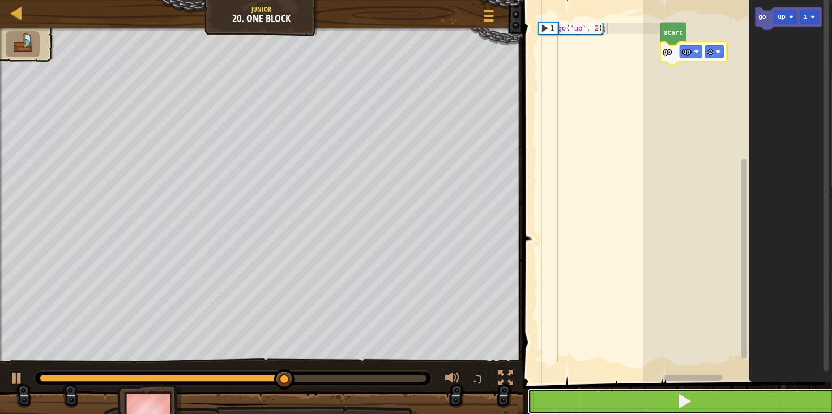
click at [697, 394] on button at bounding box center [684, 401] width 312 height 26
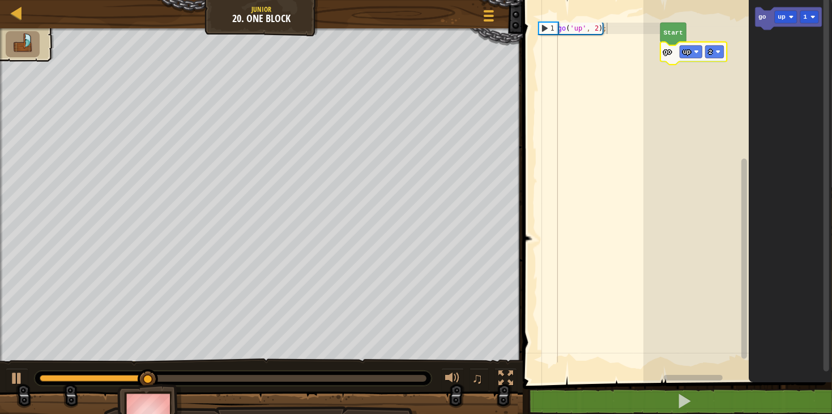
click at [33, 46] on li at bounding box center [23, 44] width 34 height 26
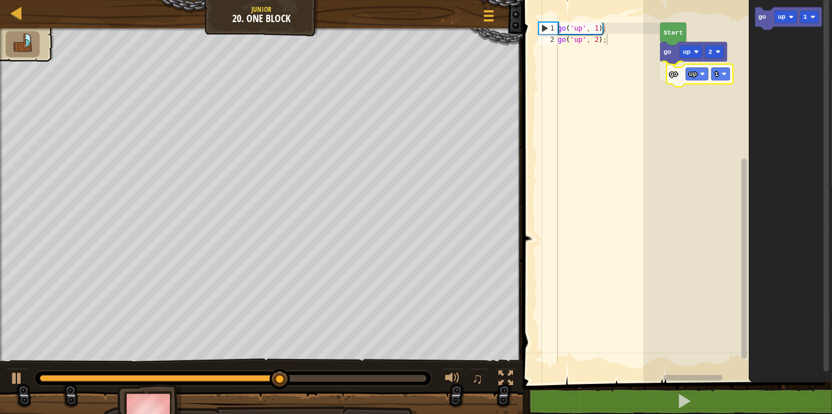
click at [684, 70] on div "Start go up 2 go up 1 go up 1 go up 1" at bounding box center [737, 188] width 189 height 388
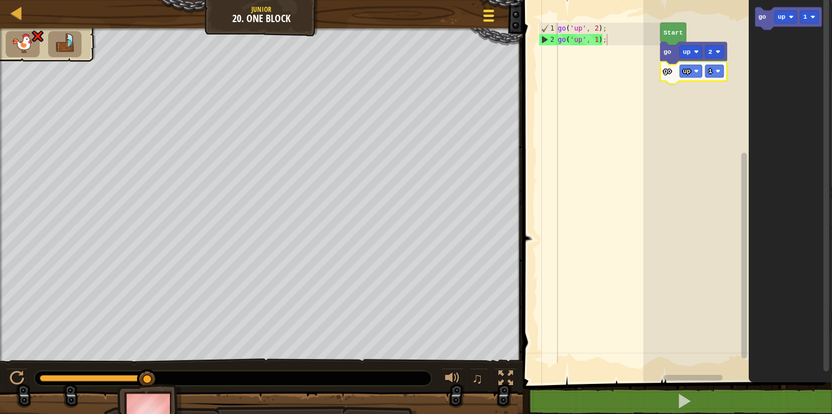
click at [483, 16] on span at bounding box center [488, 16] width 11 height 2
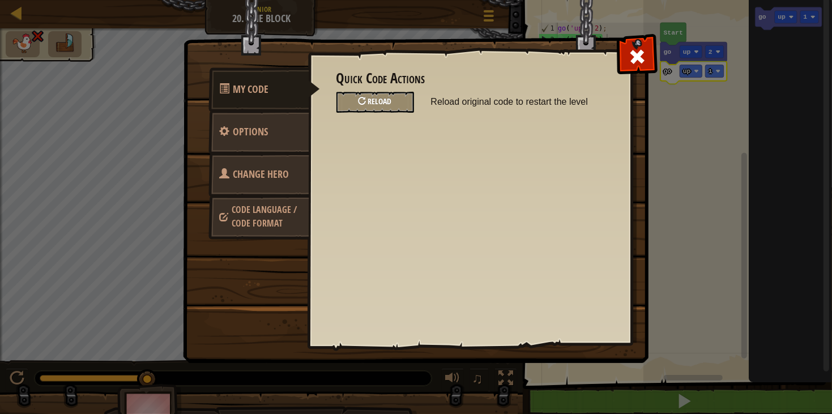
click at [363, 102] on div at bounding box center [362, 101] width 8 height 8
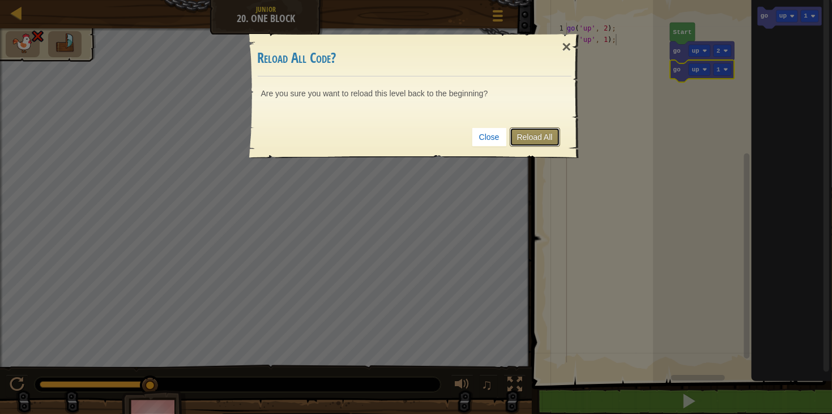
click at [531, 131] on link "Reload All" at bounding box center [534, 136] width 50 height 19
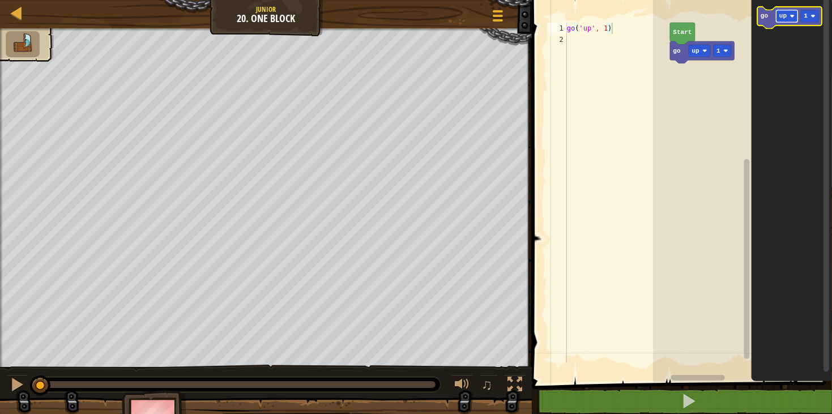
click at [792, 15] on image "Blockly Workspace" at bounding box center [792, 16] width 5 height 5
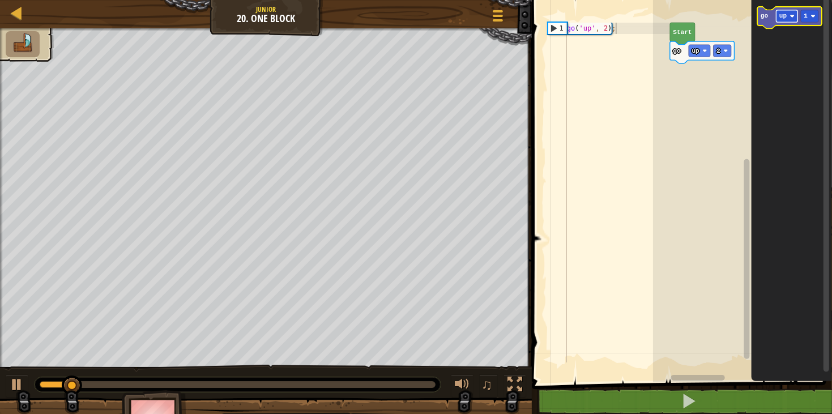
click at [789, 14] on rect "Blockly Workspace" at bounding box center [787, 16] width 22 height 12
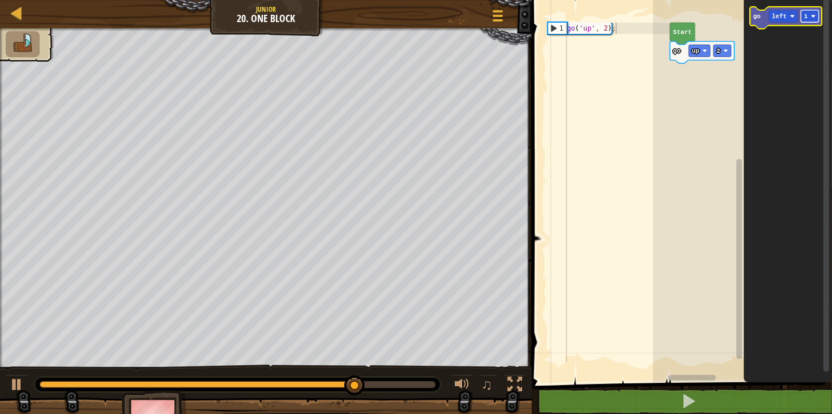
click at [812, 17] on image "Blockly Workspace" at bounding box center [813, 16] width 5 height 5
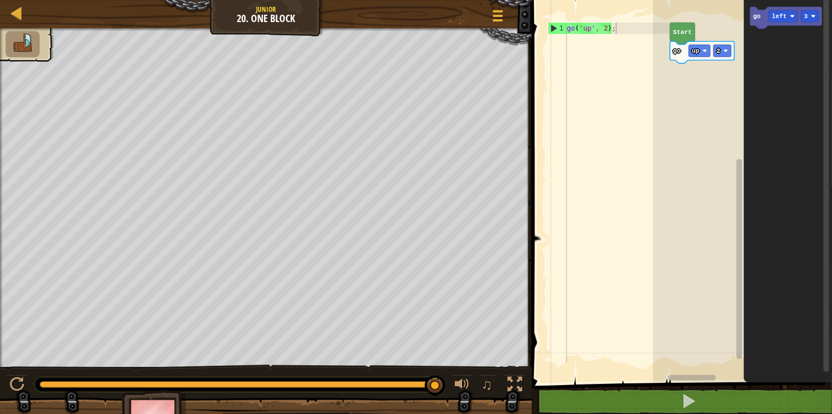
click at [722, 59] on div "Start go up 2 go left 3" at bounding box center [742, 188] width 179 height 388
click at [744, 50] on icon "go left 3" at bounding box center [787, 188] width 88 height 388
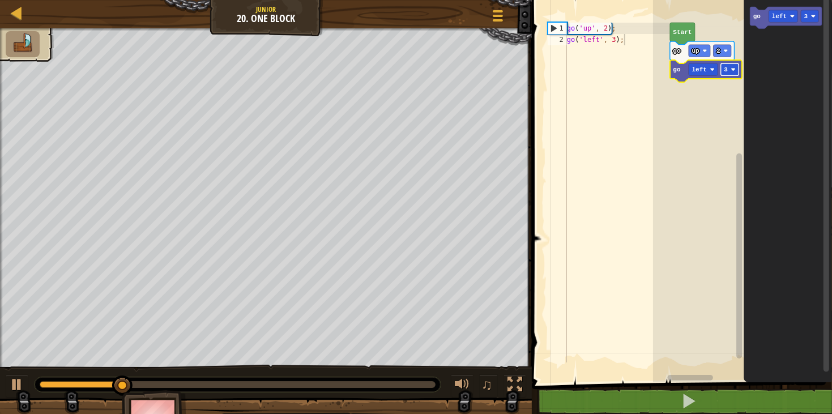
click at [726, 68] on text "3" at bounding box center [725, 69] width 4 height 7
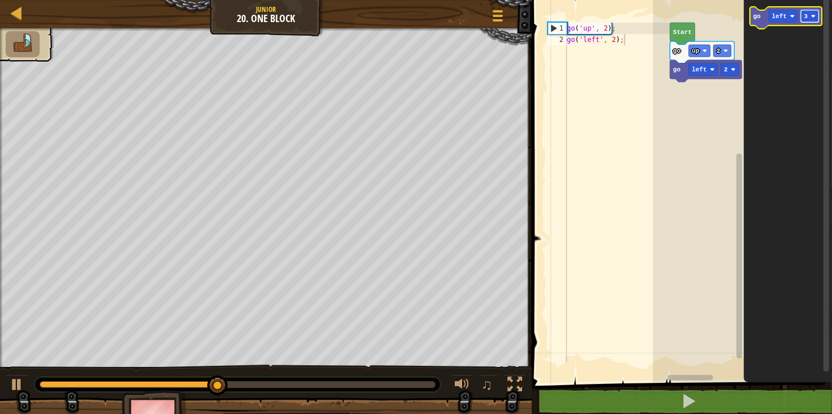
click at [808, 13] on rect "Blockly Workspace" at bounding box center [809, 16] width 18 height 12
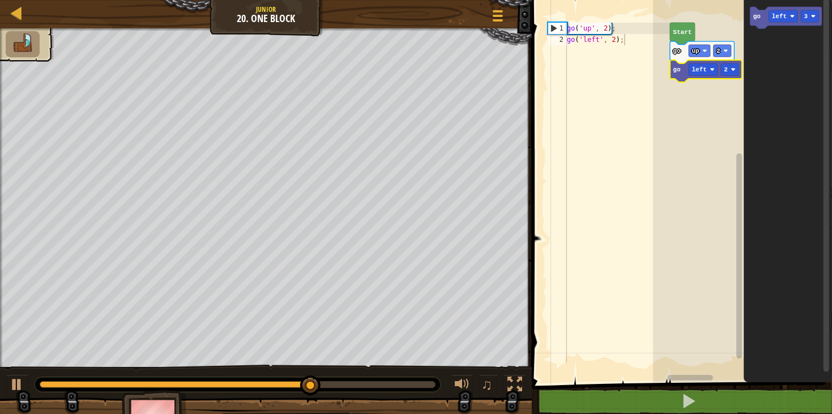
click at [725, 74] on g "go left 2" at bounding box center [706, 71] width 72 height 22
click at [727, 63] on icon "Blockly Workspace" at bounding box center [706, 71] width 72 height 22
click at [730, 69] on rect "Blockly Workspace" at bounding box center [730, 69] width 18 height 12
click at [804, 19] on text "3" at bounding box center [806, 16] width 4 height 7
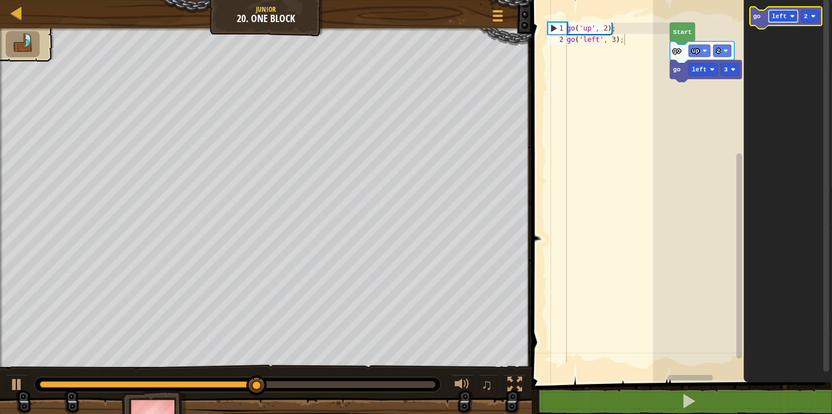
click at [782, 16] on text "left" at bounding box center [779, 16] width 15 height 7
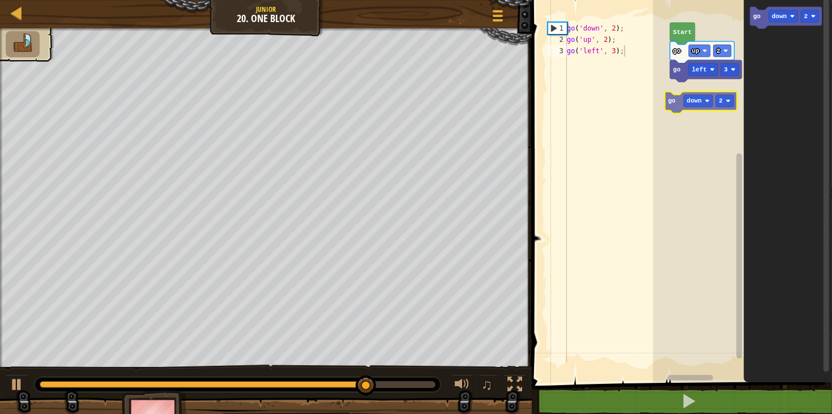
click at [680, 95] on div "Start go up 2 go left 3 go down 2 go down 2" at bounding box center [742, 188] width 179 height 388
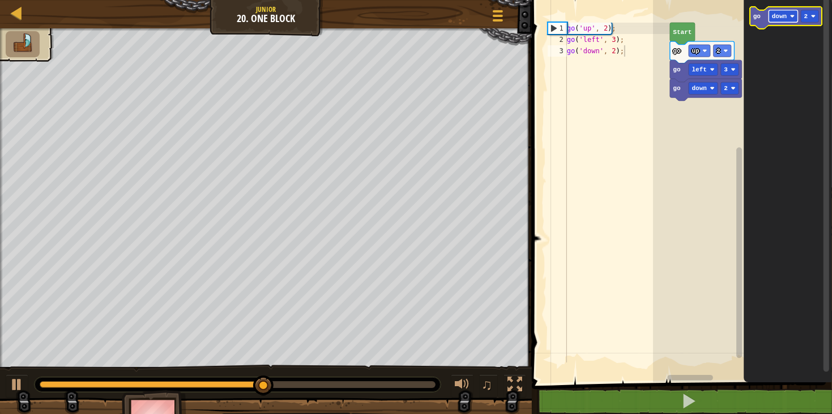
click at [791, 17] on image "Blockly Workspace" at bounding box center [792, 16] width 5 height 5
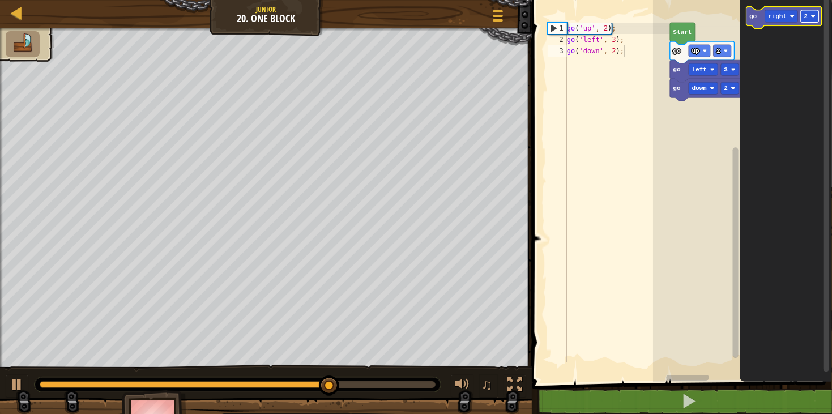
click at [806, 21] on rect "Blockly Workspace" at bounding box center [809, 16] width 18 height 12
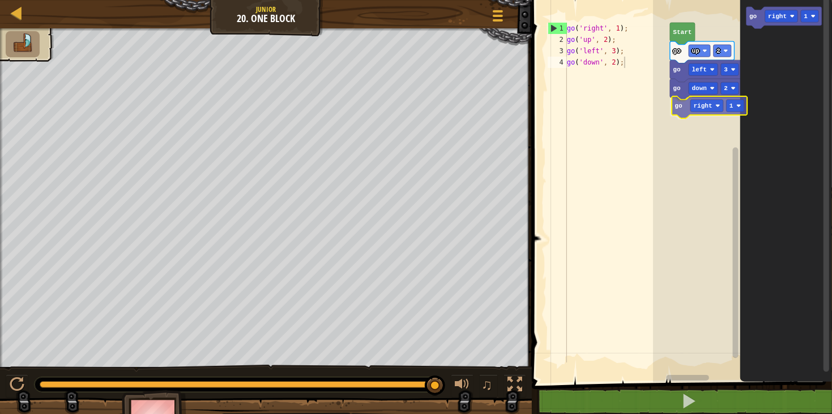
click at [683, 101] on div "Start go up 2 go left 3 go down 2 go right 1 go right 1 go right 1" at bounding box center [742, 188] width 179 height 388
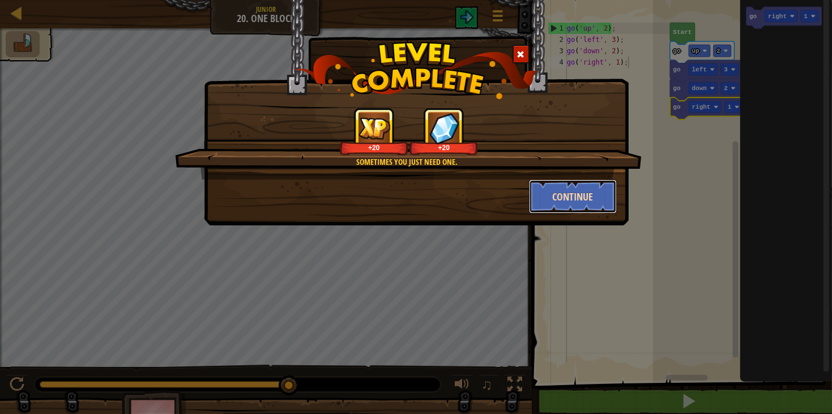
click at [594, 199] on button "Continue" at bounding box center [573, 196] width 88 height 34
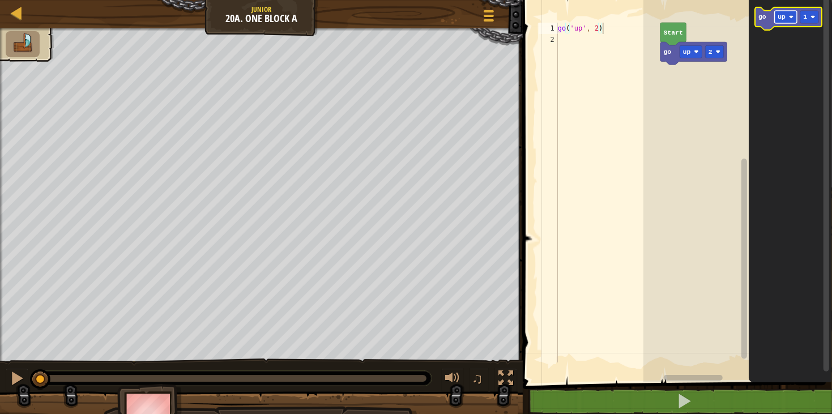
click at [786, 16] on rect "Blockly Workspace" at bounding box center [785, 17] width 22 height 12
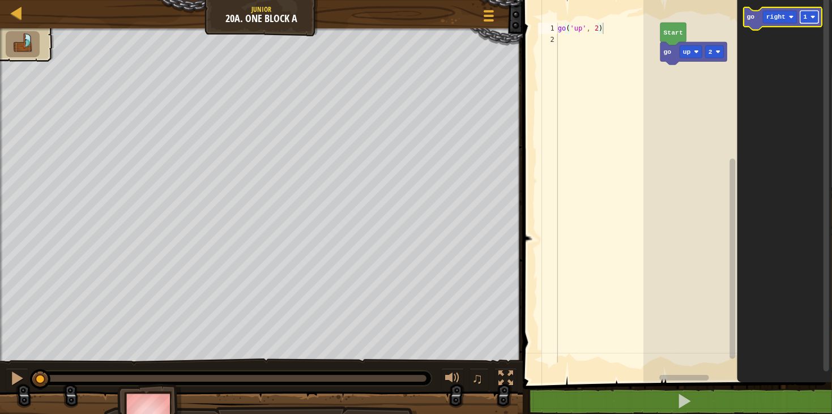
click at [809, 16] on g "1" at bounding box center [809, 17] width 19 height 12
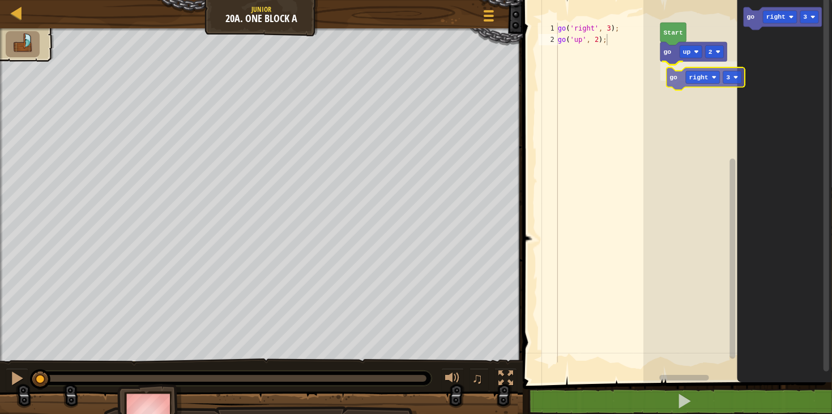
click at [676, 76] on div "go up 2 go right 3 Start go right 3 go right 3" at bounding box center [737, 188] width 189 height 388
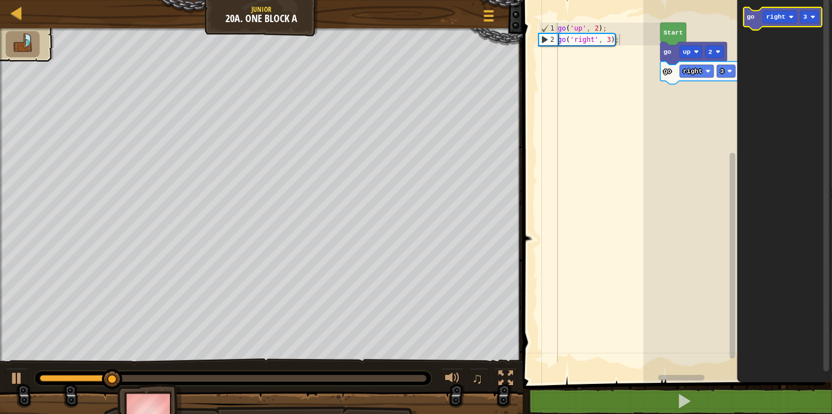
click at [782, 10] on icon "Blockly Workspace" at bounding box center [782, 18] width 78 height 23
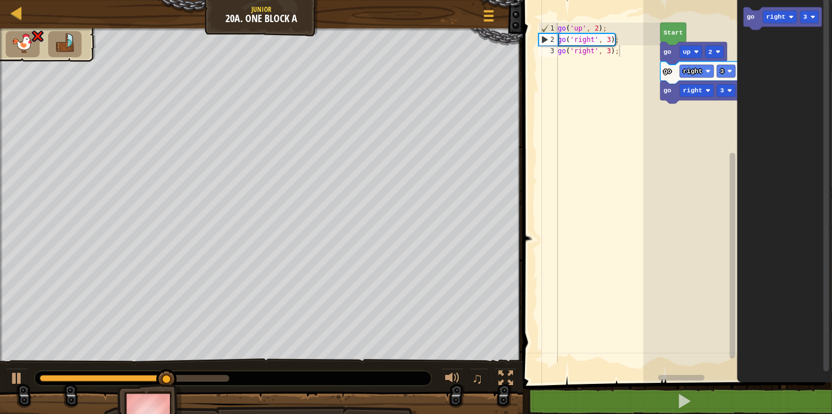
click at [660, 92] on g "go up 2 go right 3 go right 3 Start" at bounding box center [737, 188] width 189 height 388
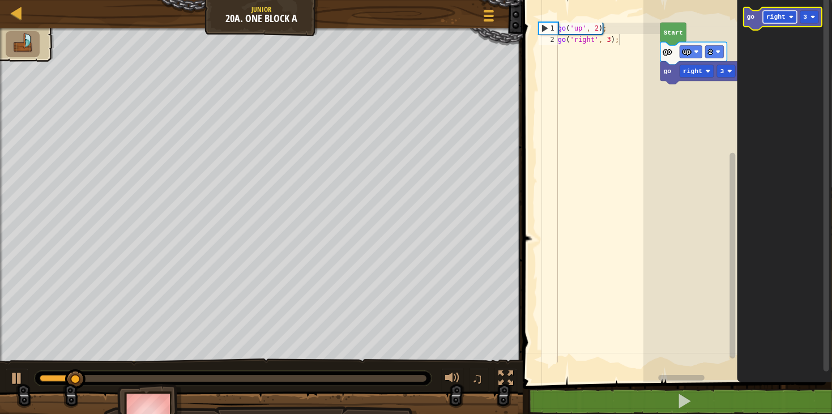
click at [772, 16] on text "right" at bounding box center [775, 16] width 19 height 7
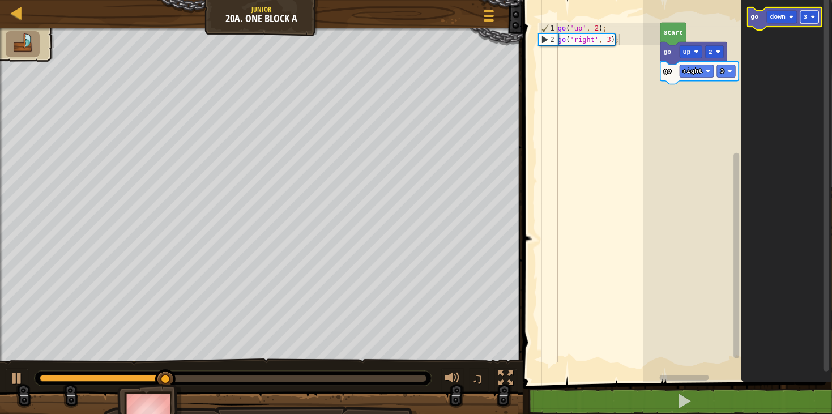
click at [804, 17] on text "3" at bounding box center [805, 16] width 4 height 7
click at [703, 116] on div "go up 2 go right 3 Start go down 2" at bounding box center [737, 188] width 189 height 388
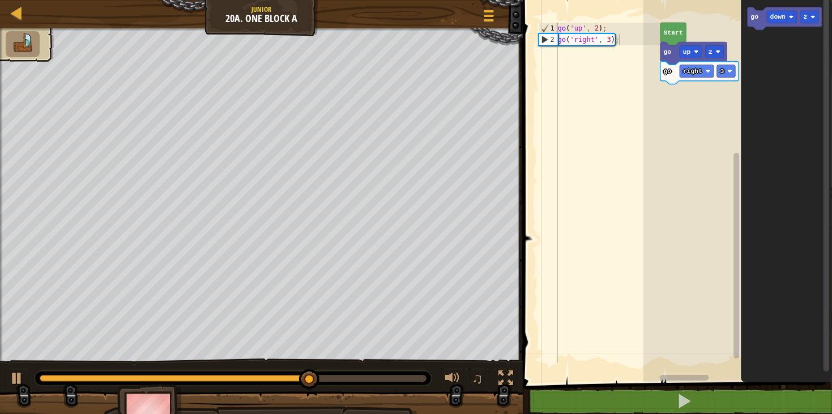
click at [729, 71] on div "go up 2 go right 3 Start go down 2" at bounding box center [737, 188] width 189 height 388
click at [743, 35] on icon "go down 2" at bounding box center [786, 188] width 91 height 388
click at [761, 27] on icon "Blockly Workspace" at bounding box center [784, 18] width 74 height 23
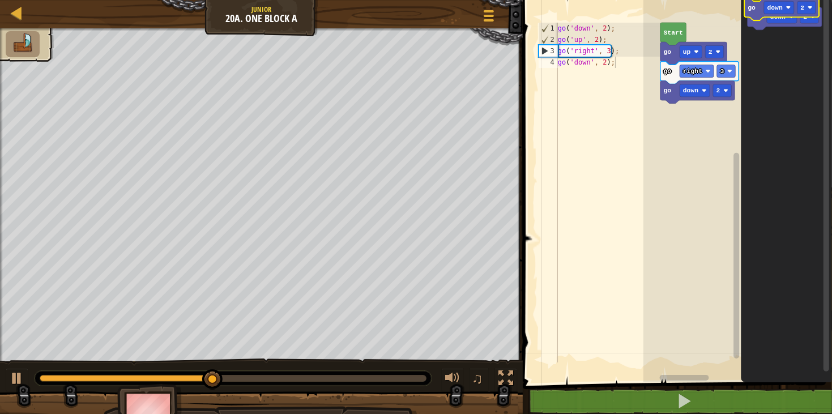
click at [758, 16] on g "go down 2" at bounding box center [784, 18] width 74 height 23
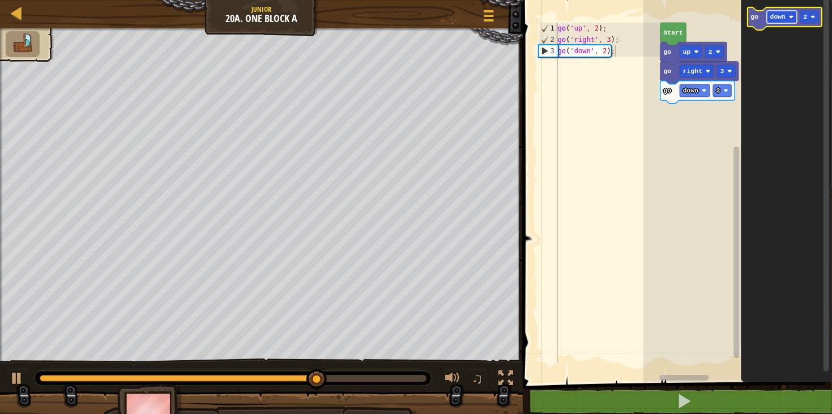
click at [783, 11] on rect "Blockly Workspace" at bounding box center [781, 17] width 30 height 12
click at [809, 12] on rect "Blockly Workspace" at bounding box center [809, 17] width 19 height 12
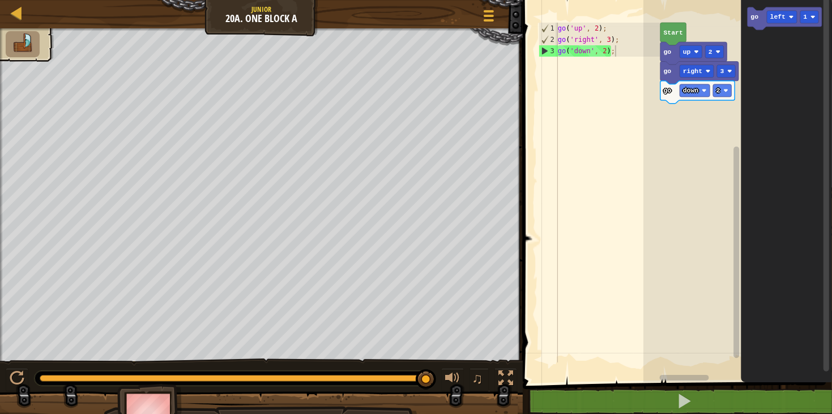
click at [687, 113] on div "go up 2 go right 3 go down 2 Start go left 1" at bounding box center [737, 188] width 189 height 388
click at [761, 19] on icon "Blockly Workspace" at bounding box center [784, 18] width 74 height 23
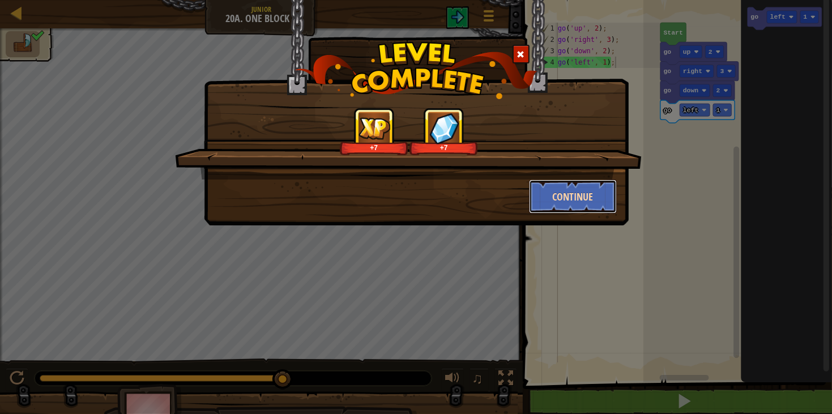
click at [563, 195] on button "Continue" at bounding box center [573, 196] width 88 height 34
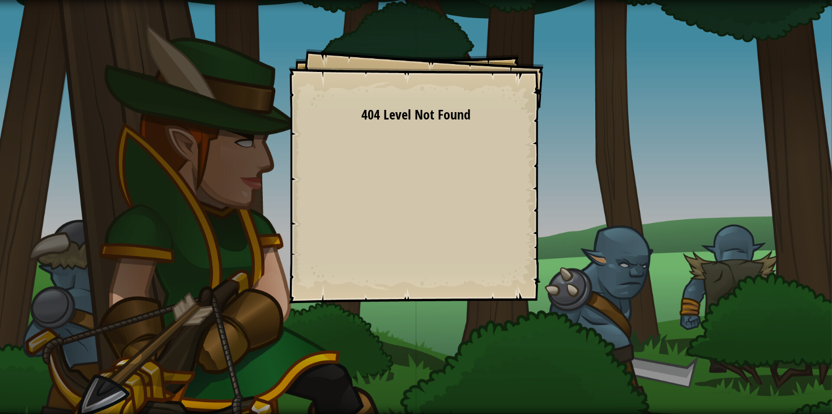
drag, startPoint x: 401, startPoint y: 132, endPoint x: 409, endPoint y: 145, distance: 15.2
click at [408, 144] on div "Goals Start Level Error loading from server. Try refreshing the page. 404 Level…" at bounding box center [416, 176] width 255 height 255
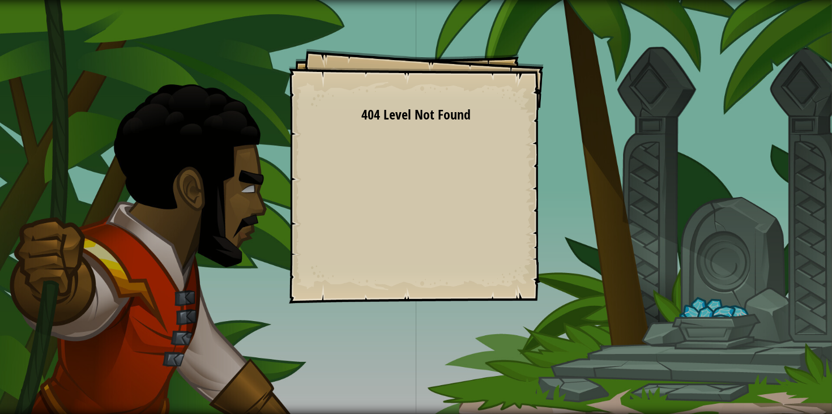
drag, startPoint x: 303, startPoint y: 247, endPoint x: 331, endPoint y: 235, distance: 29.7
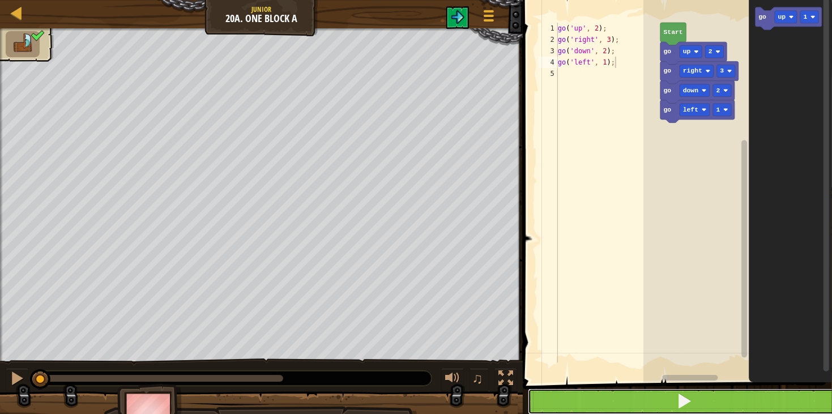
click at [656, 402] on button at bounding box center [684, 401] width 312 height 26
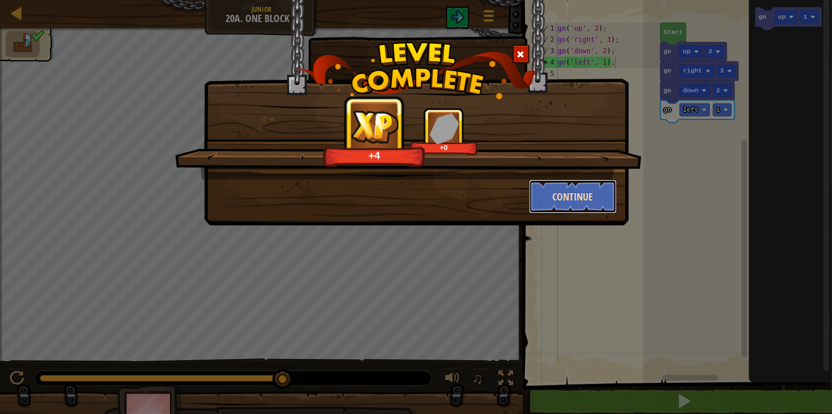
click at [559, 200] on button "Continue" at bounding box center [573, 196] width 88 height 34
